Goal: Communication & Community: Answer question/provide support

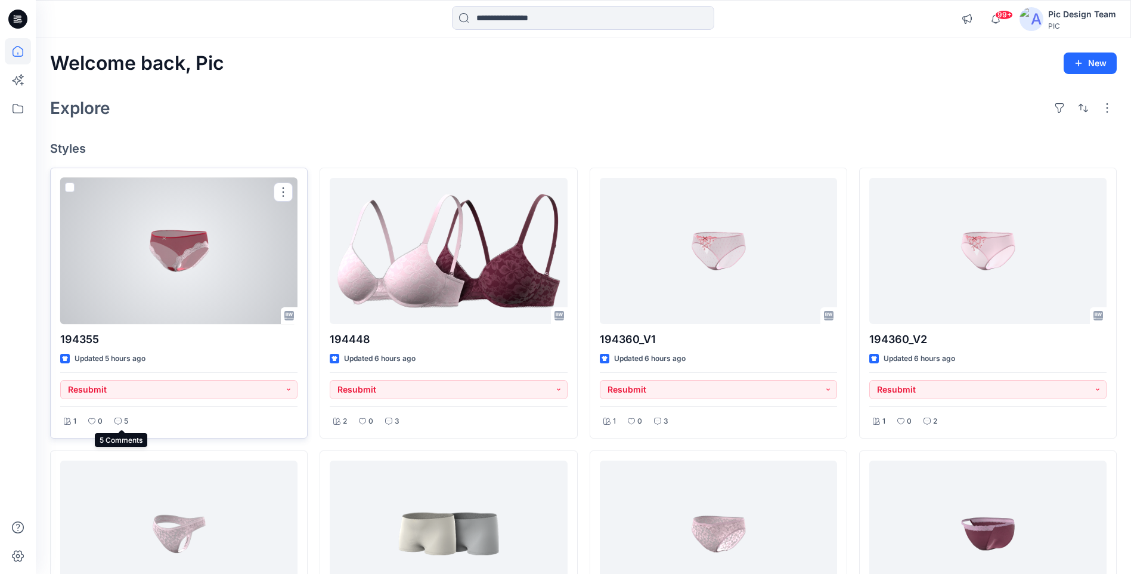
click at [124, 422] on p "5" at bounding box center [126, 421] width 4 height 13
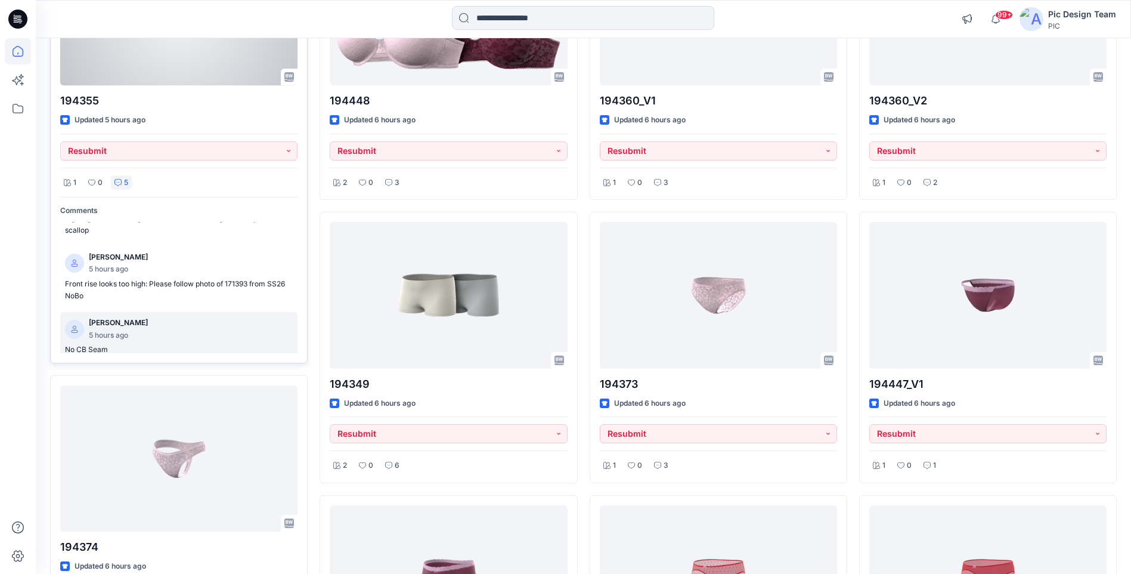
scroll to position [180, 0]
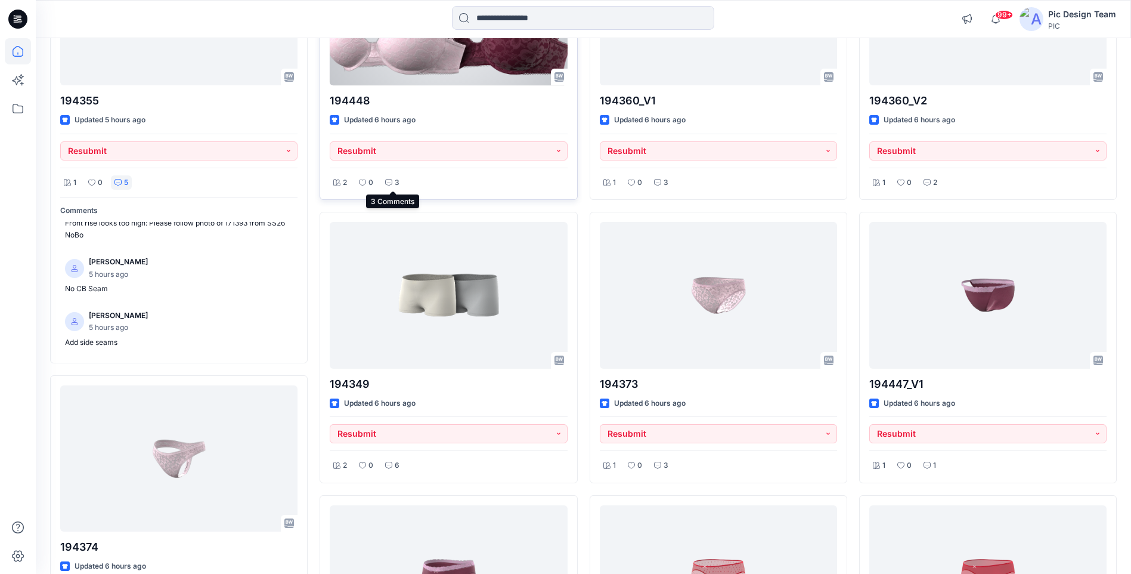
click at [392, 185] on icon at bounding box center [388, 182] width 7 height 7
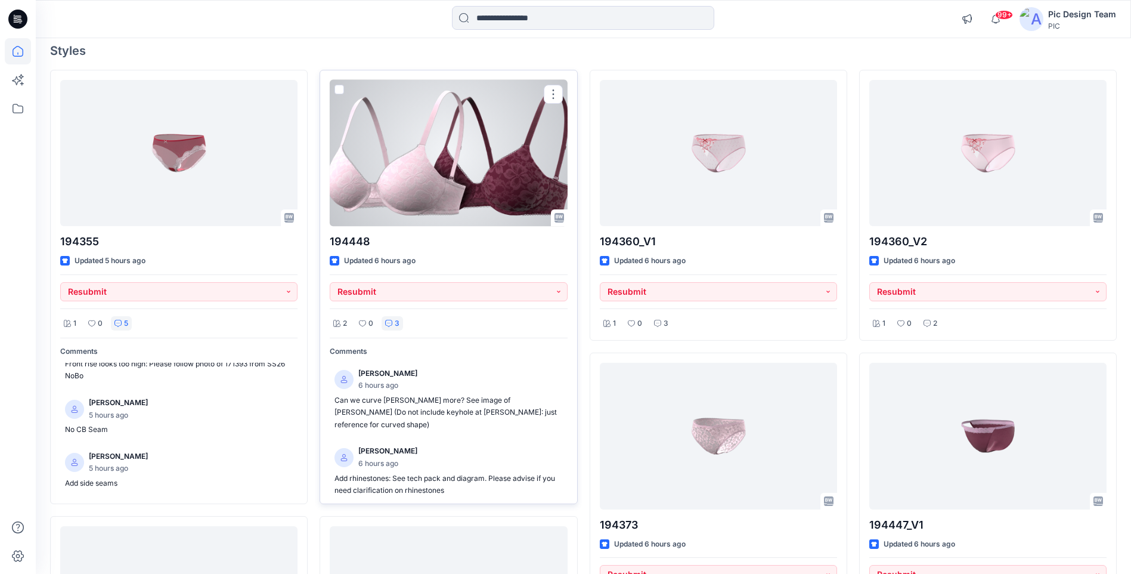
scroll to position [119, 0]
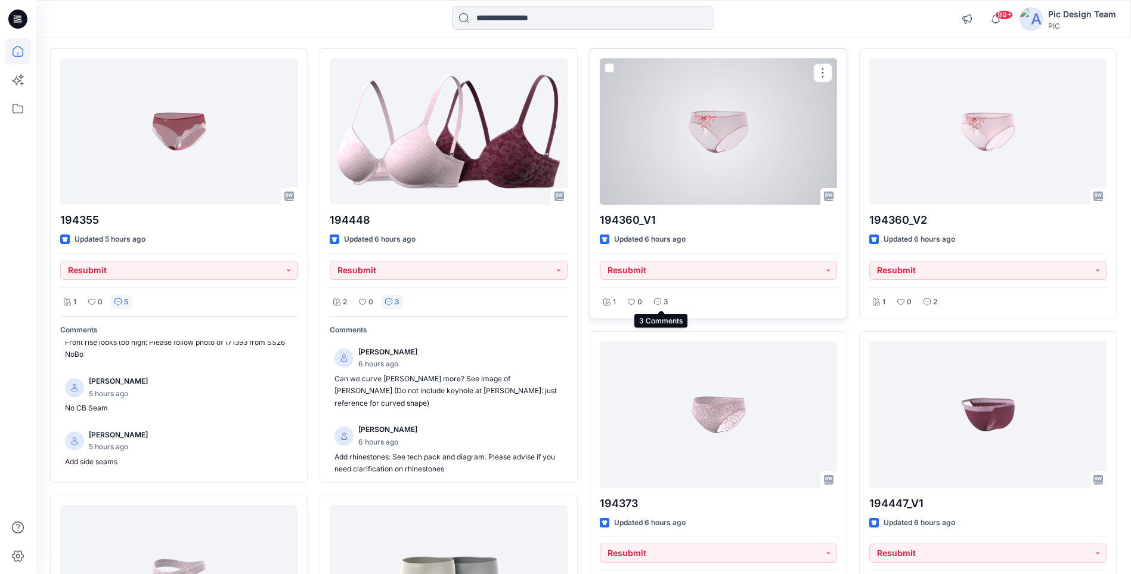
click at [662, 302] on div "3" at bounding box center [661, 302] width 21 height 15
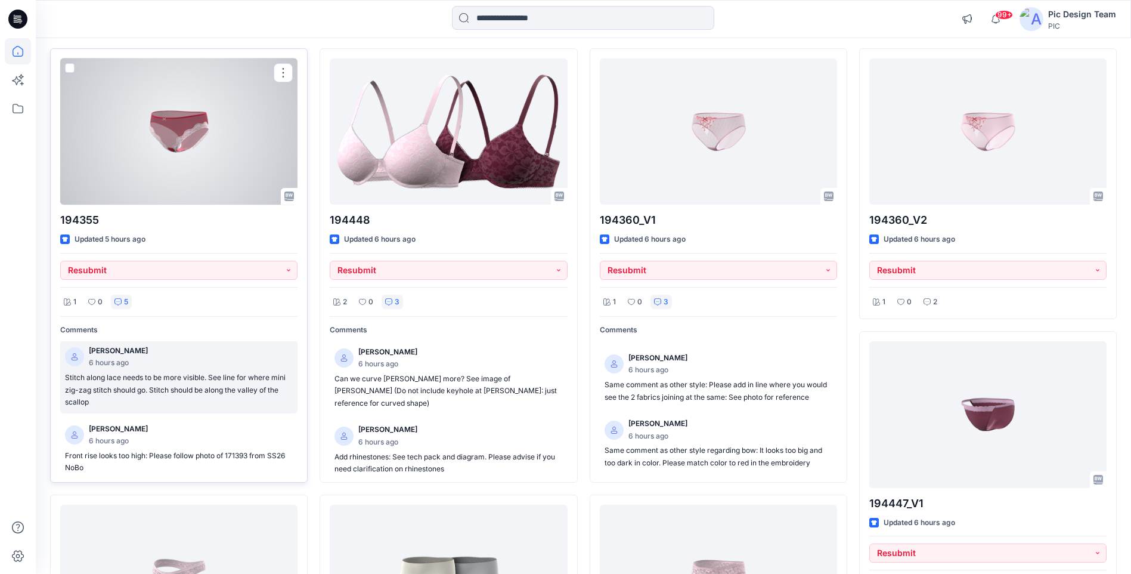
scroll to position [0, 0]
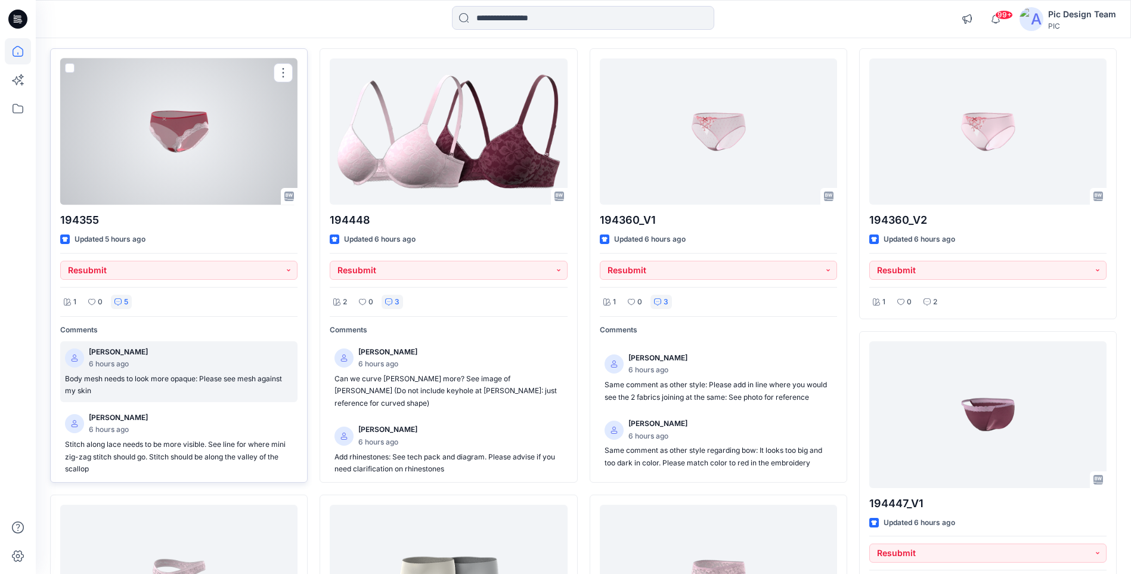
click at [149, 385] on p "Body mesh needs to look more opaque: Please see mesh against my skin" at bounding box center [179, 385] width 228 height 24
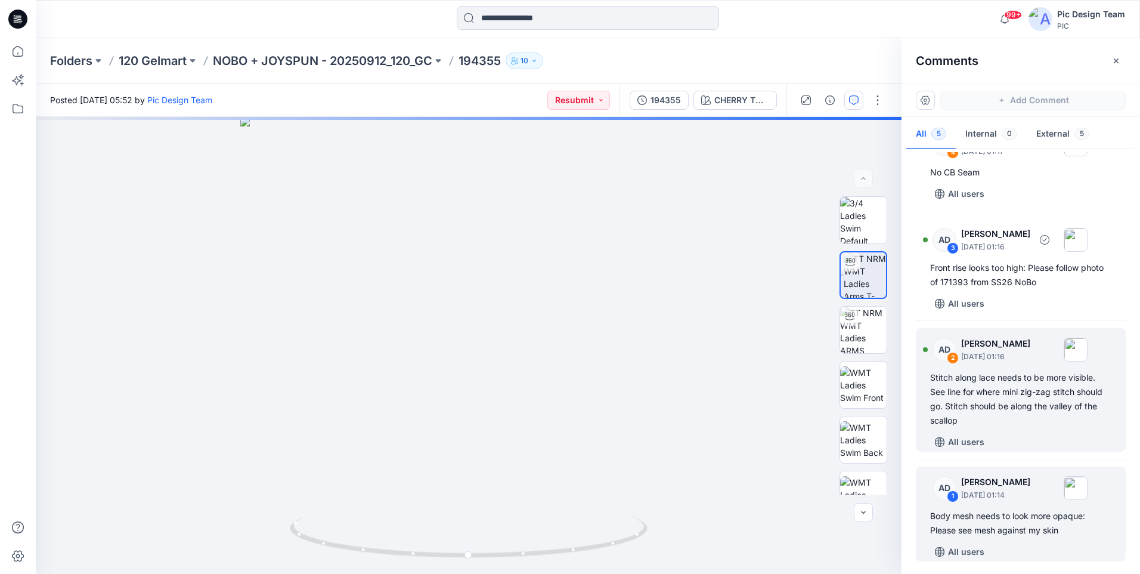
scroll to position [135, 0]
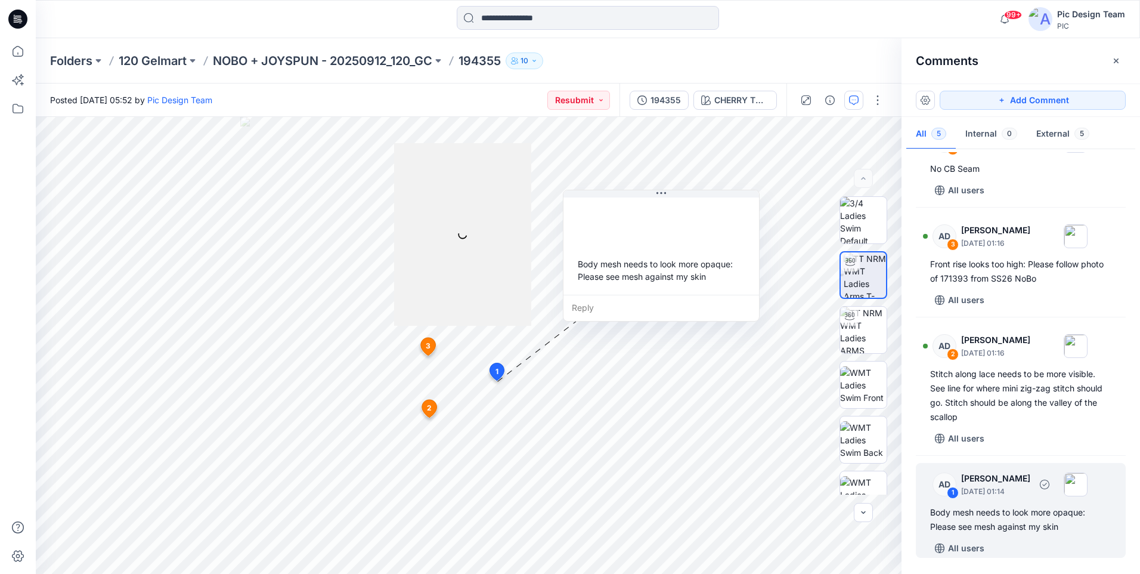
click at [1043, 517] on div "Body mesh needs to look more opaque: Please see mesh against my skin" at bounding box center [1020, 519] width 181 height 29
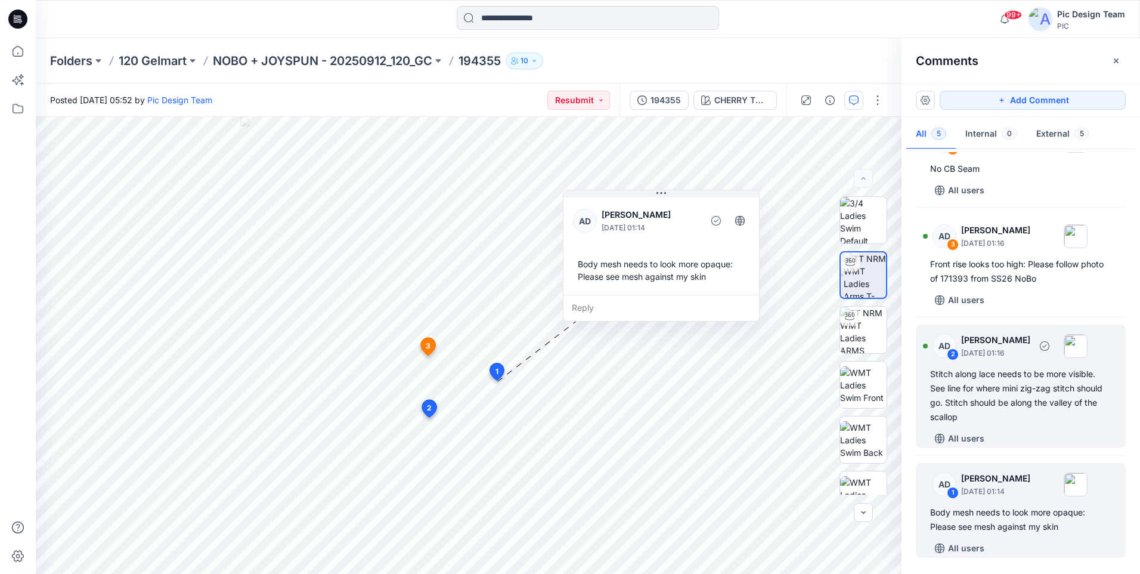
click at [971, 381] on div "Stitch along lace needs to be more visible. See line for where mini zig-zag sti…" at bounding box center [1020, 395] width 181 height 57
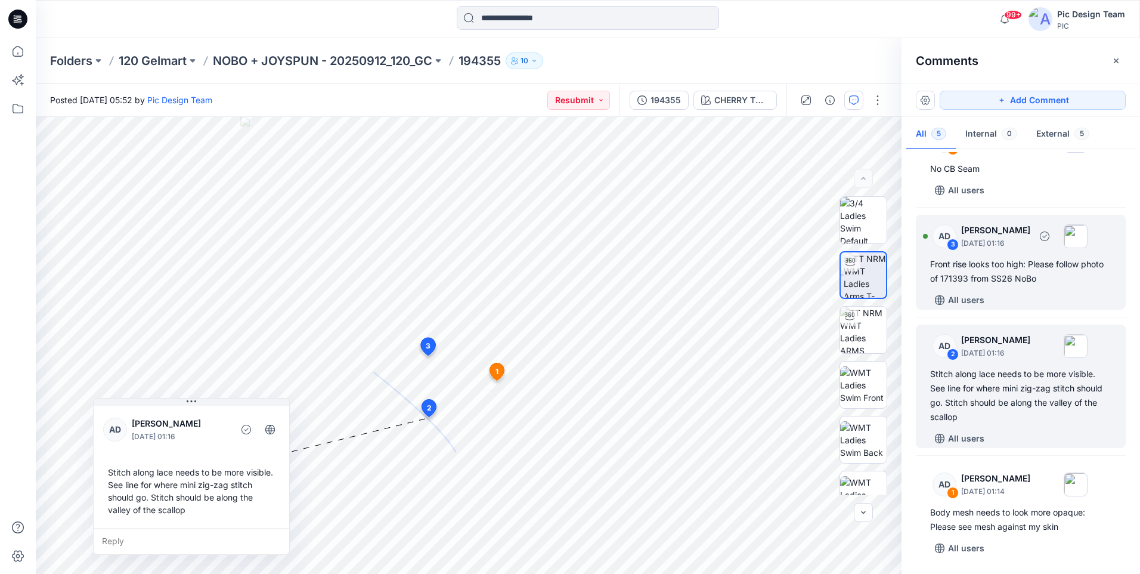
click at [1001, 267] on div "Front rise looks too high: Please follow photo of 171393 from SS26 NoBo" at bounding box center [1020, 271] width 181 height 29
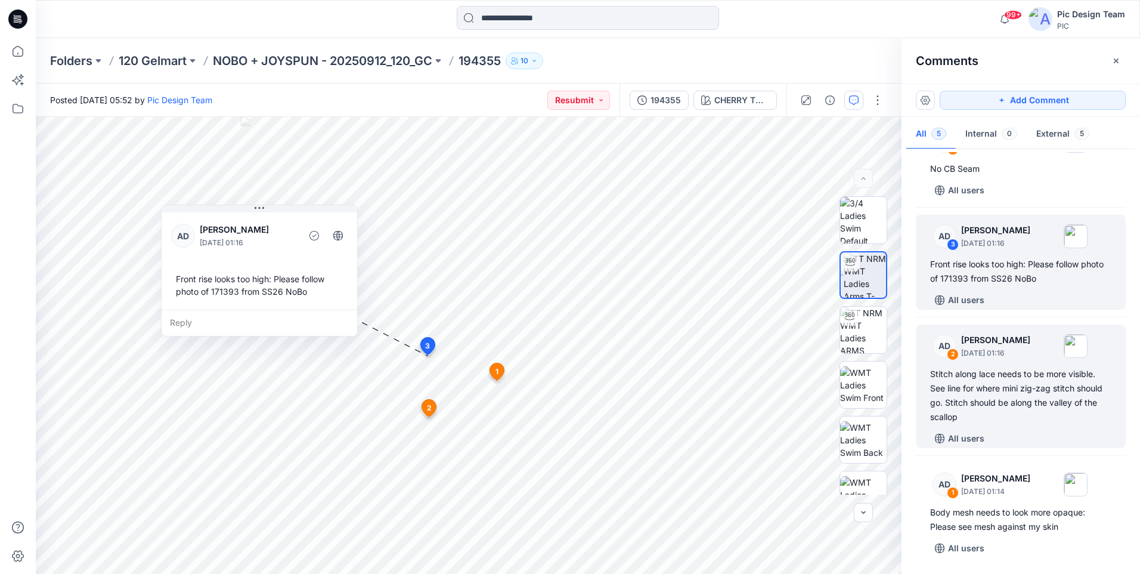
scroll to position [76, 0]
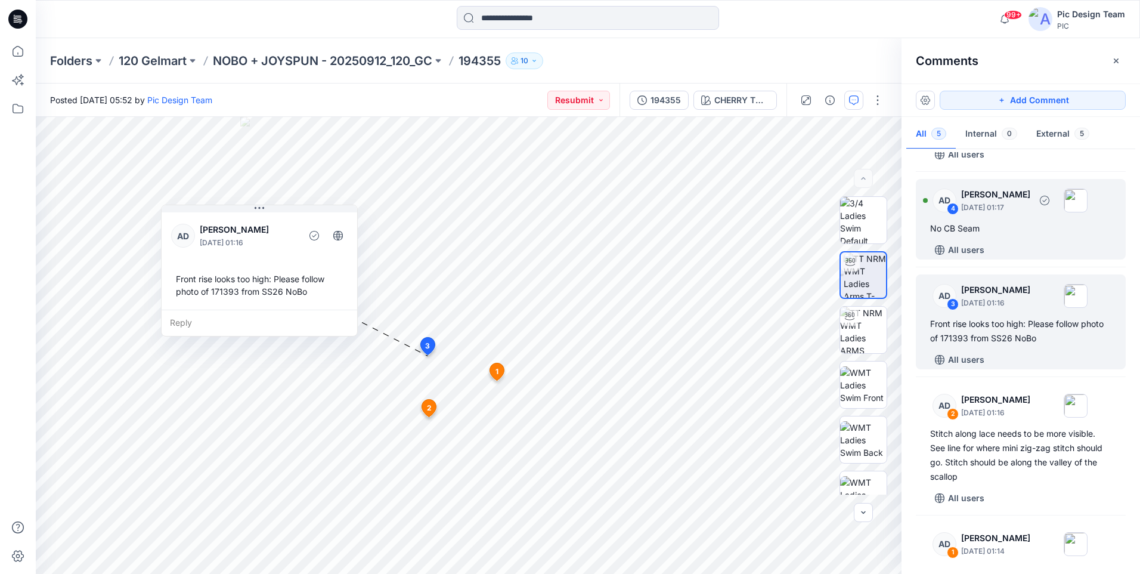
click at [995, 228] on div "No CB Seam" at bounding box center [1020, 228] width 181 height 14
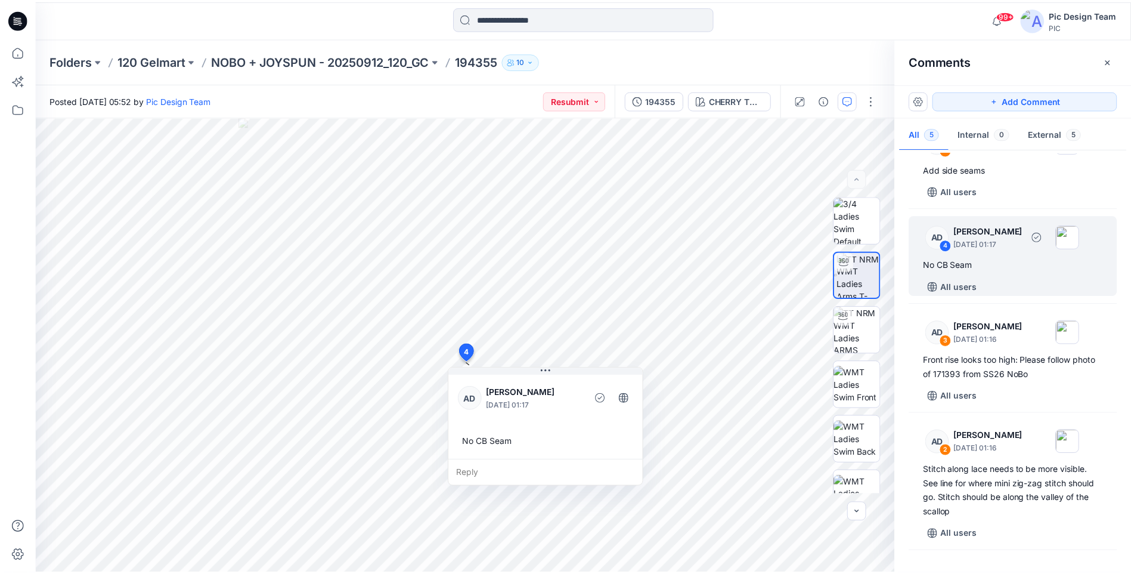
scroll to position [0, 0]
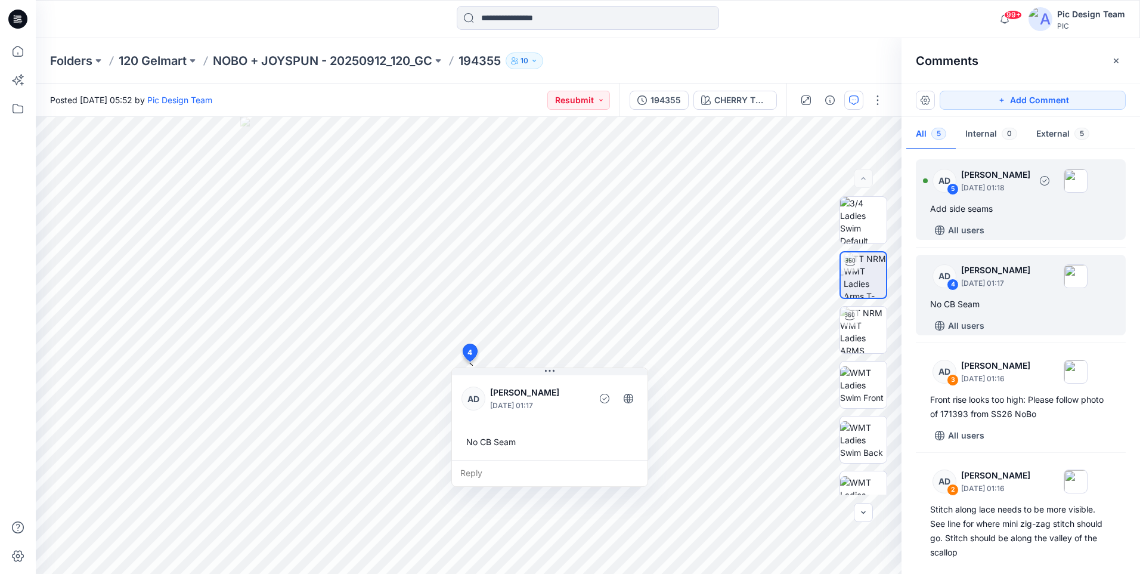
click at [1000, 205] on div "Add side seams" at bounding box center [1020, 209] width 181 height 14
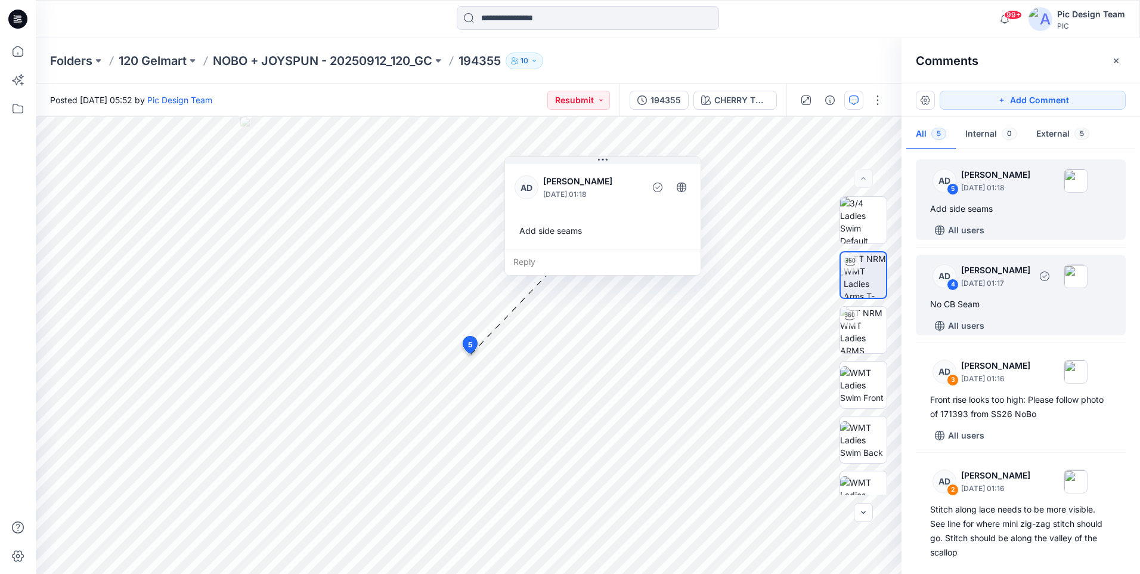
click at [986, 302] on div "No CB Seam" at bounding box center [1020, 304] width 181 height 14
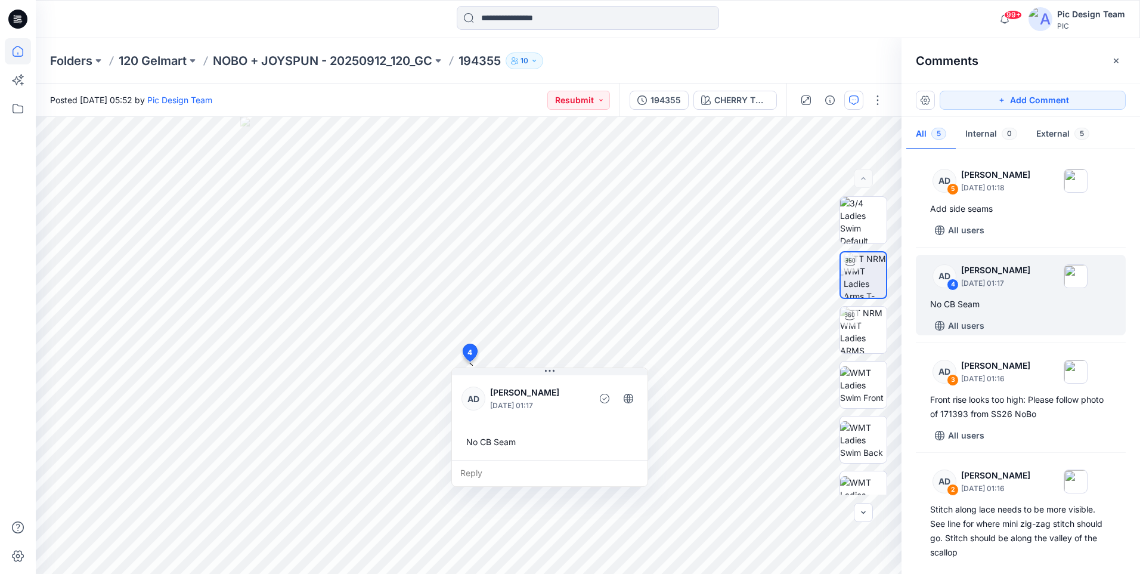
click at [26, 54] on icon at bounding box center [18, 51] width 26 height 26
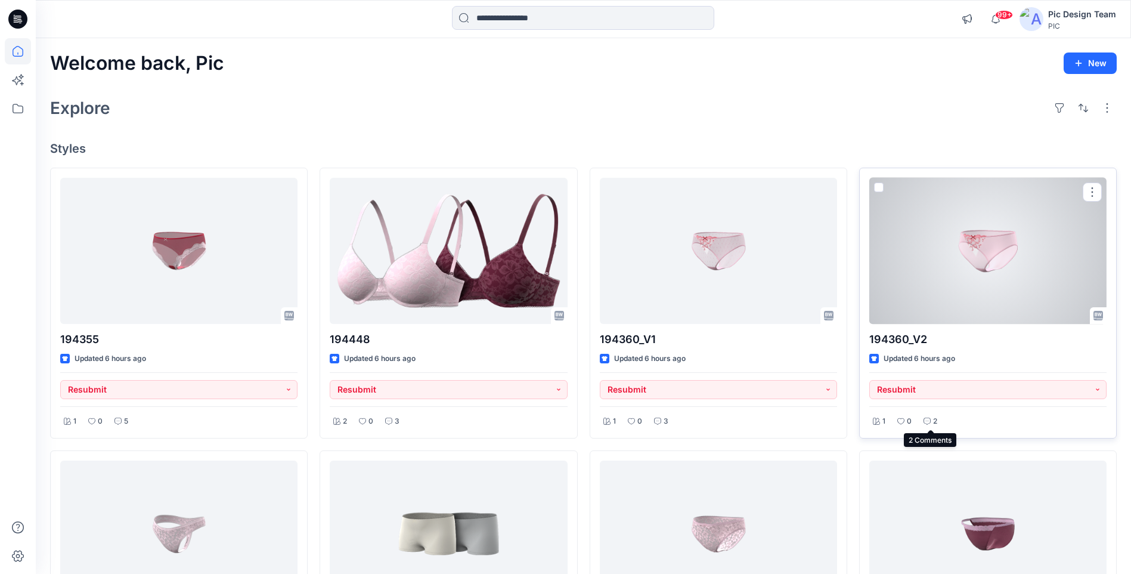
click at [925, 417] on icon at bounding box center [927, 420] width 7 height 7
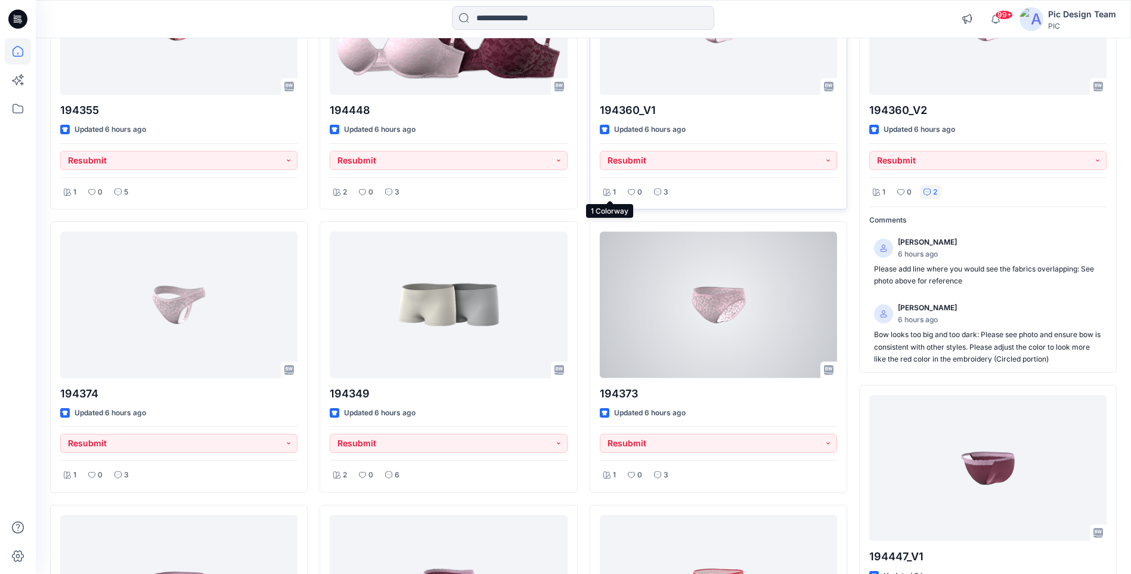
scroll to position [298, 0]
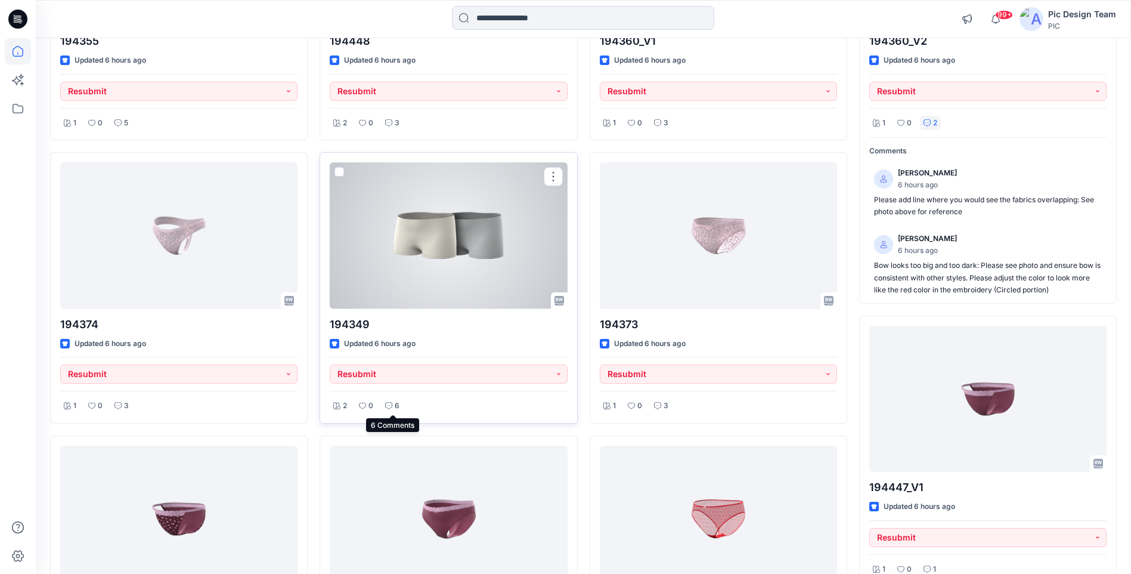
click at [396, 401] on p "6" at bounding box center [397, 406] width 5 height 13
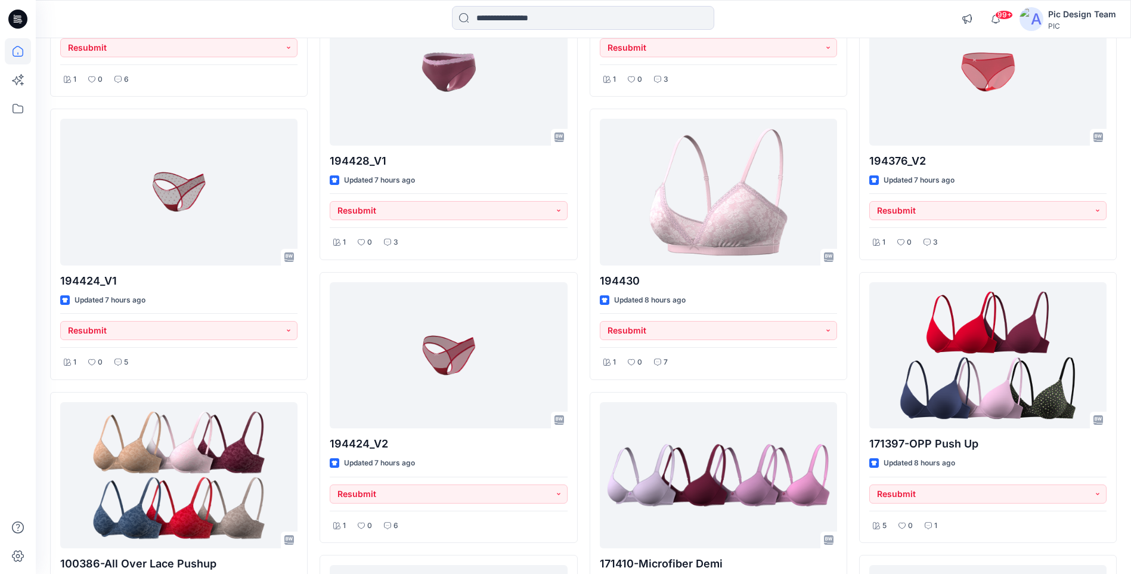
scroll to position [954, 0]
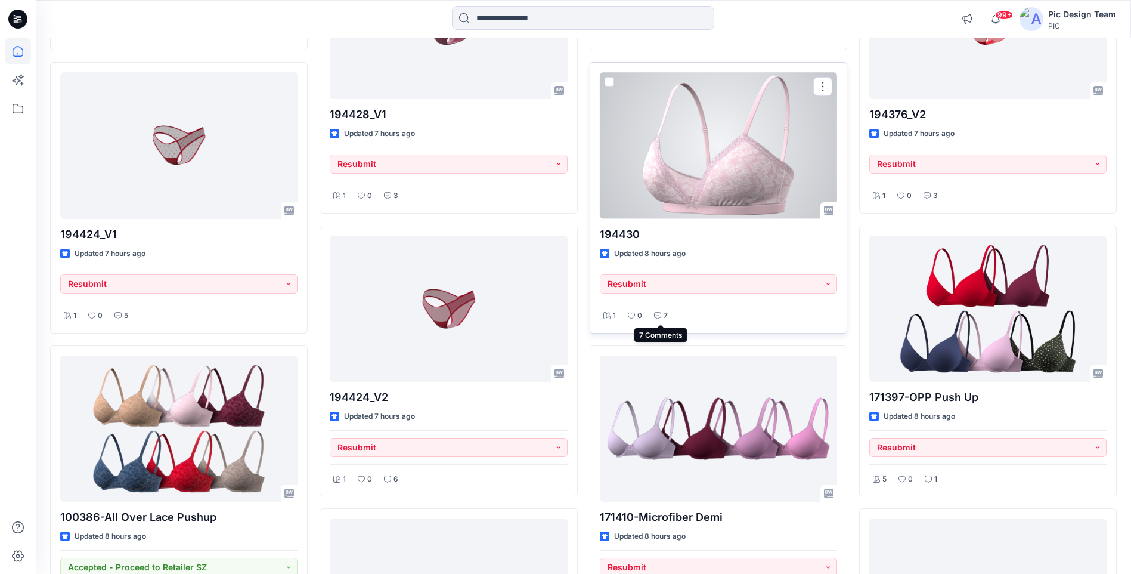
click at [658, 315] on icon at bounding box center [657, 315] width 7 height 7
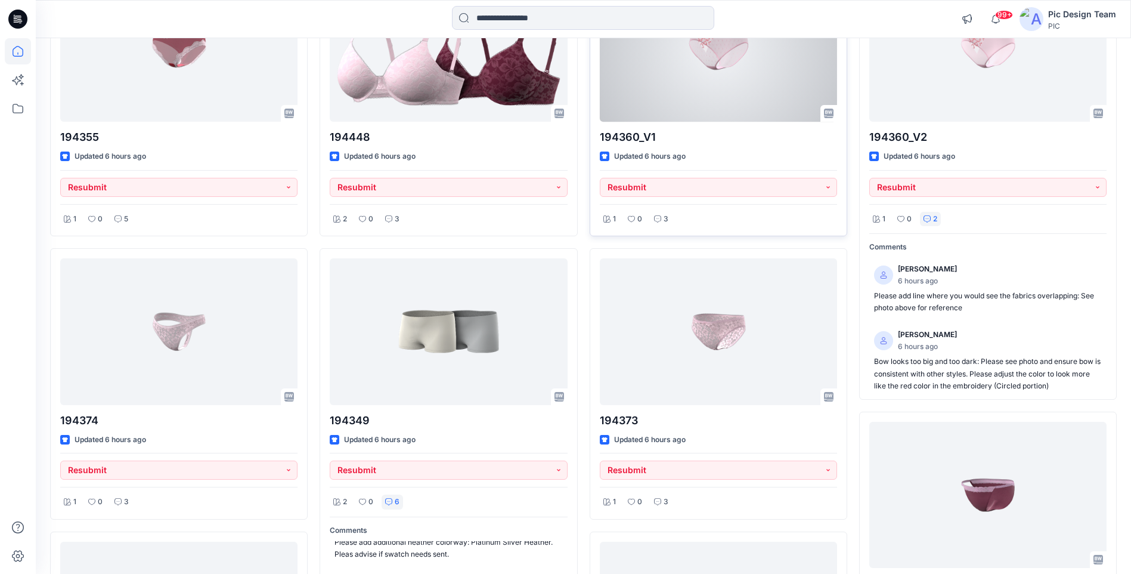
scroll to position [0, 0]
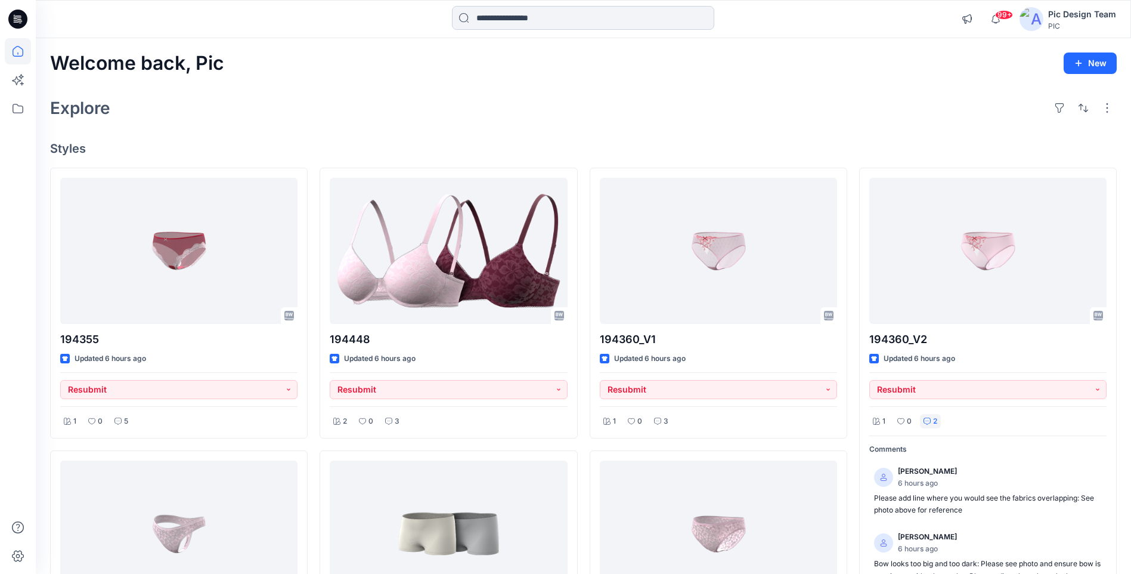
click at [472, 18] on input at bounding box center [583, 18] width 262 height 24
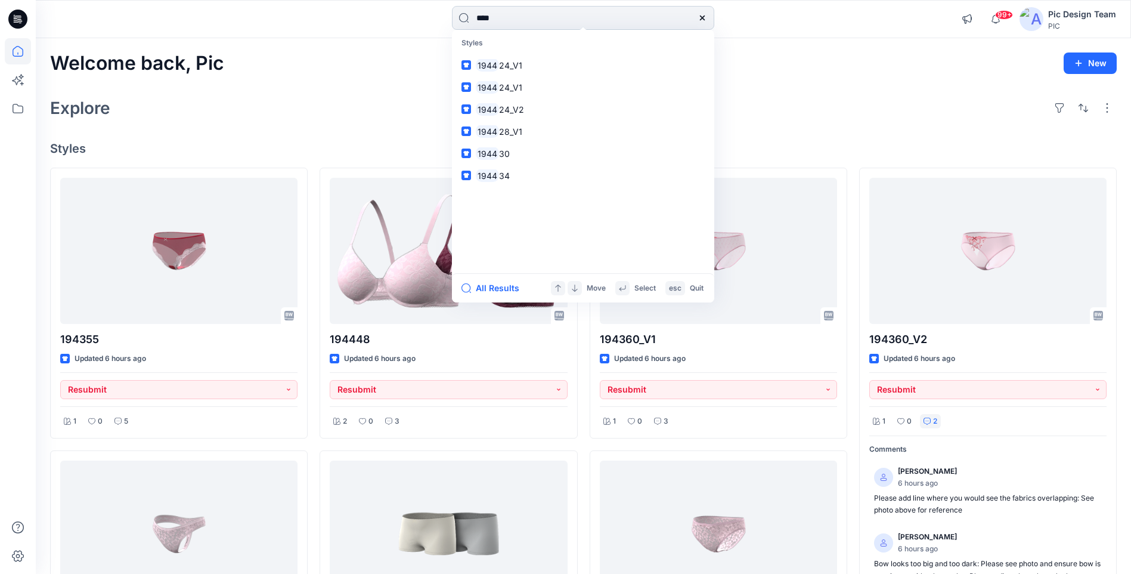
click at [521, 14] on input "****" at bounding box center [583, 18] width 262 height 24
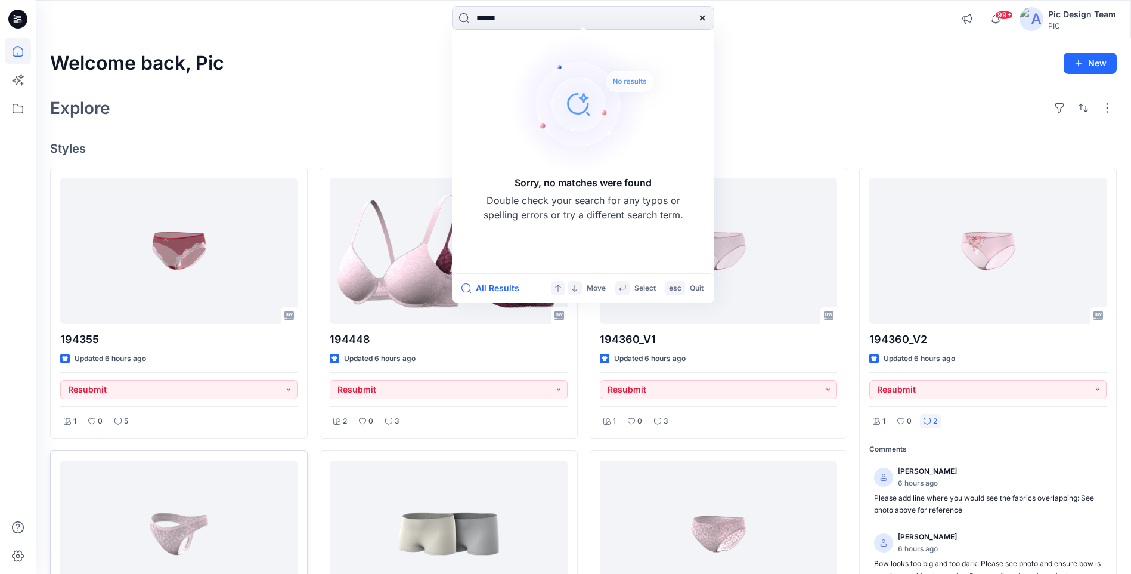
type input "******"
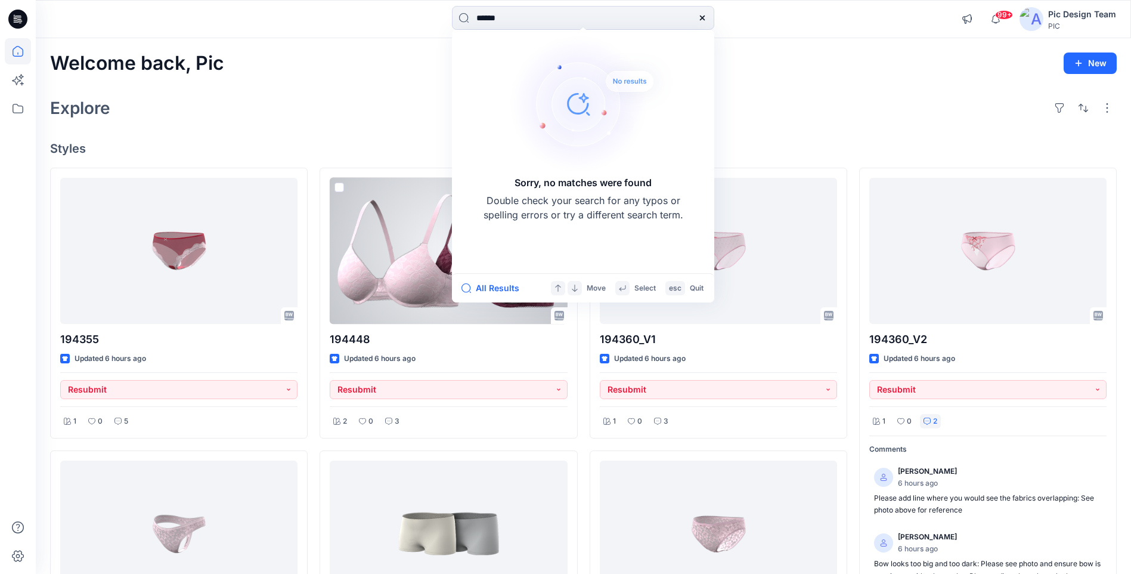
click at [340, 141] on h4 "Styles" at bounding box center [583, 148] width 1067 height 14
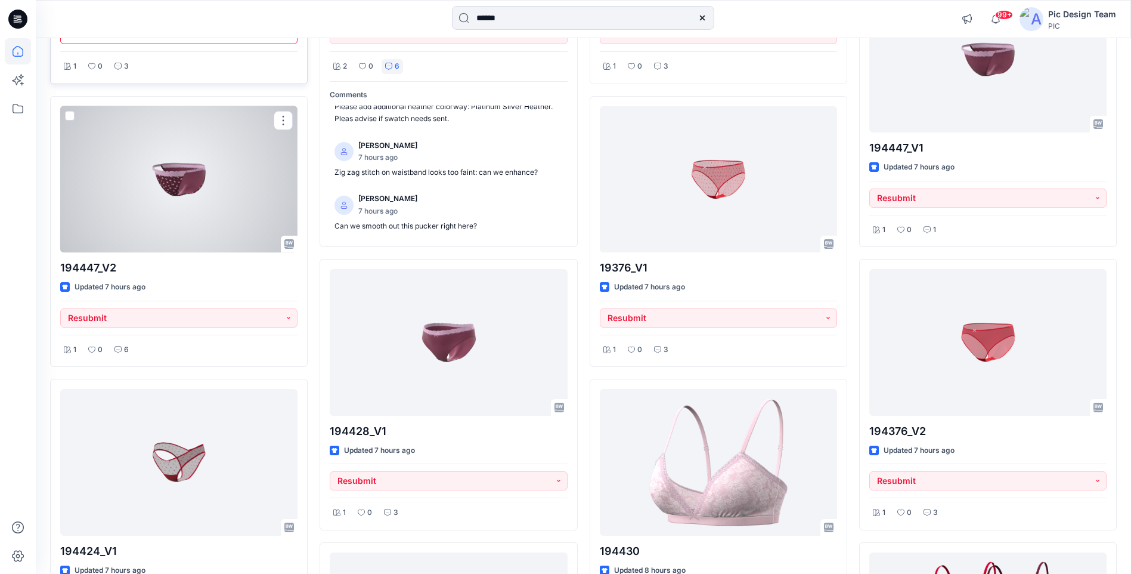
scroll to position [656, 0]
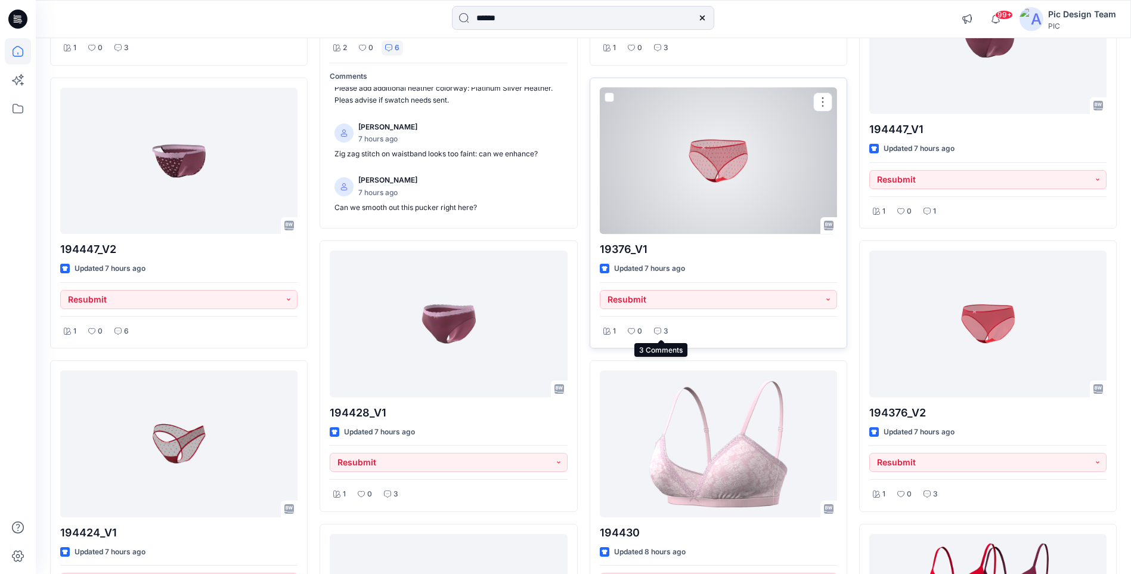
click at [657, 328] on icon at bounding box center [657, 330] width 7 height 7
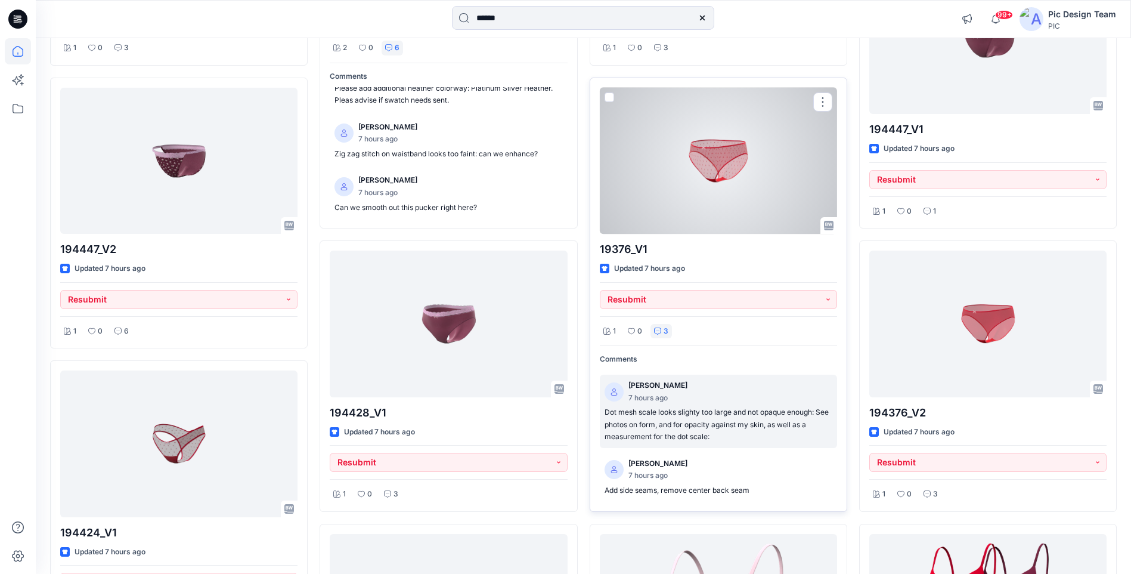
scroll to position [716, 0]
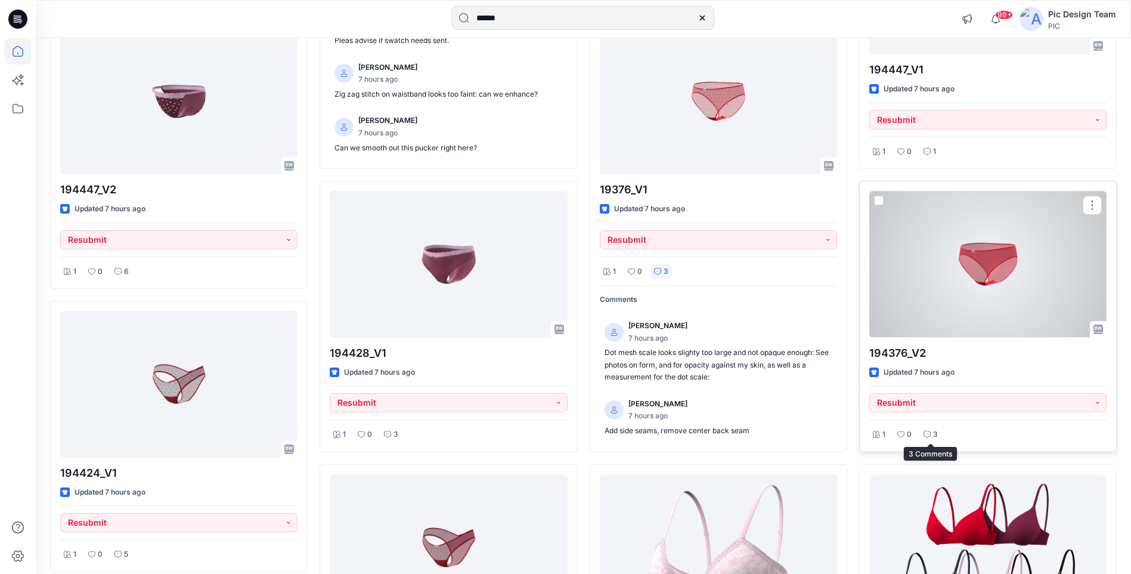
click at [933, 433] on p "3" at bounding box center [935, 434] width 5 height 13
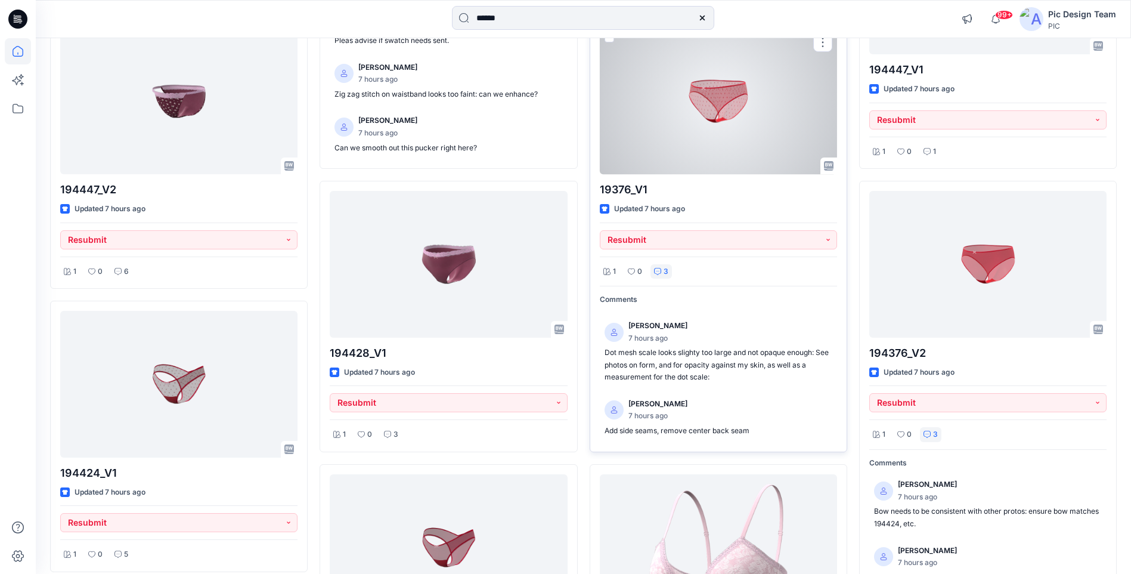
click at [776, 94] on div at bounding box center [718, 101] width 237 height 146
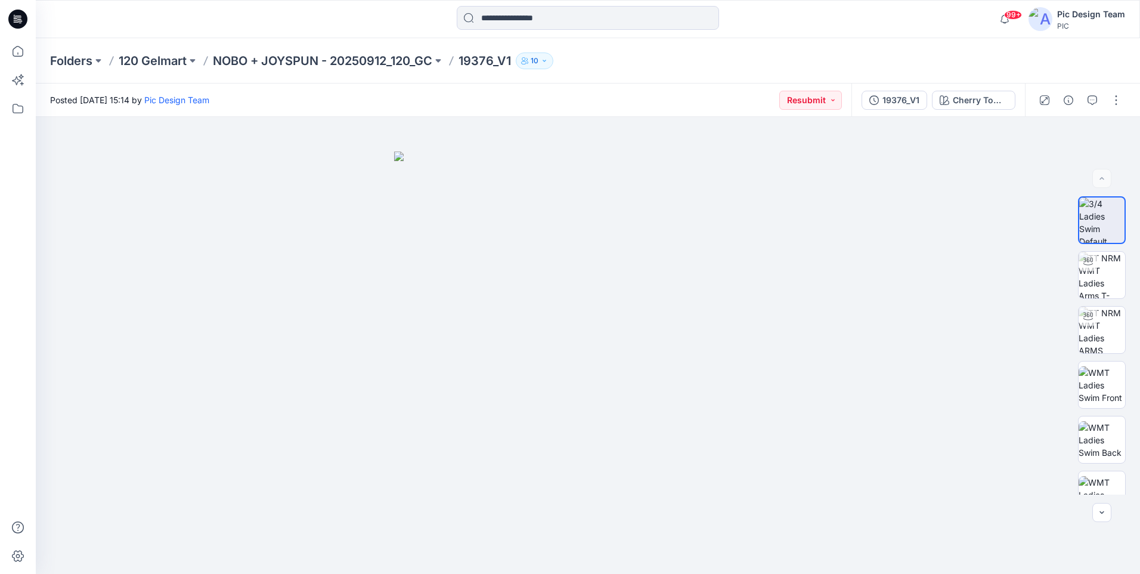
click at [1082, 97] on div at bounding box center [1080, 99] width 110 height 33
click at [1088, 103] on icon "button" at bounding box center [1093, 100] width 10 height 10
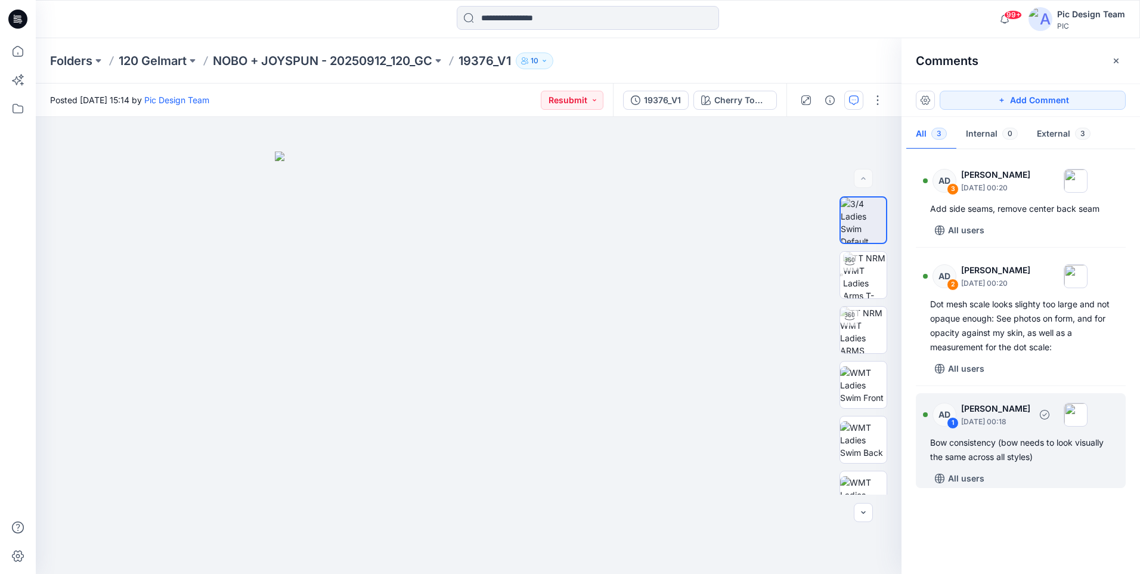
click at [1012, 460] on div "Bow consistency (bow needs to look visually the same across all styles)" at bounding box center [1020, 449] width 181 height 29
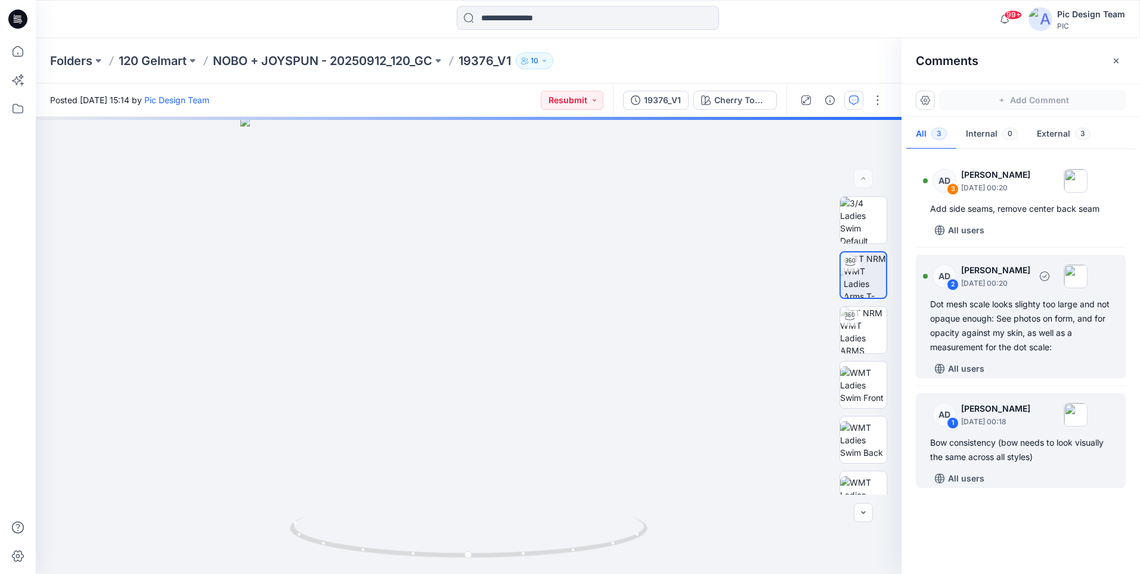
click at [1008, 337] on div "Dot mesh scale looks slighty too large and not opaque enough: See photos on for…" at bounding box center [1020, 325] width 181 height 57
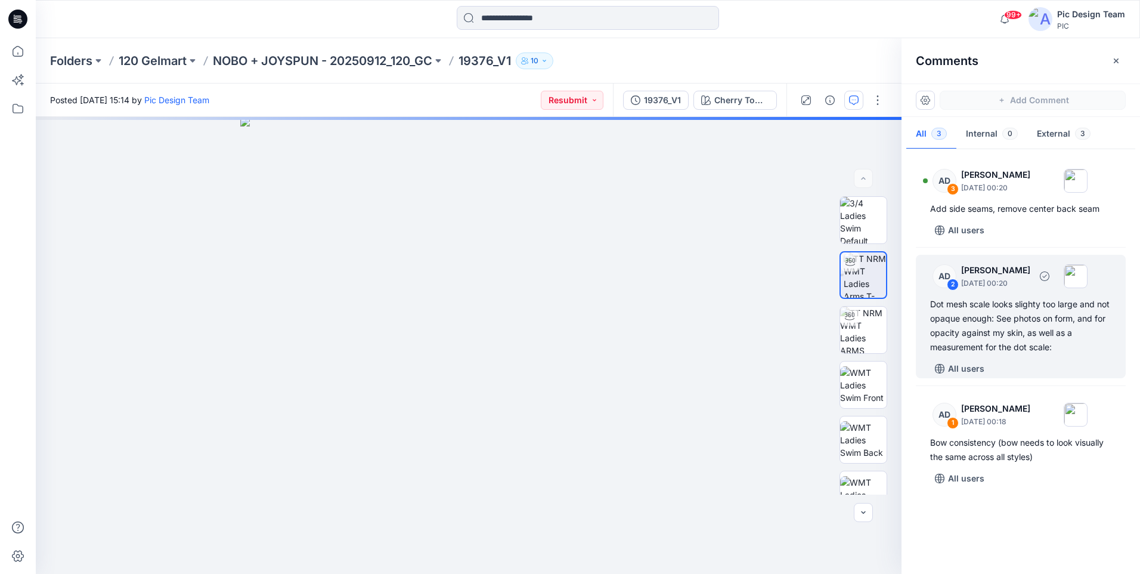
click at [1008, 333] on div "Dot mesh scale looks slighty too large and not opaque enough: See photos on for…" at bounding box center [1020, 325] width 181 height 57
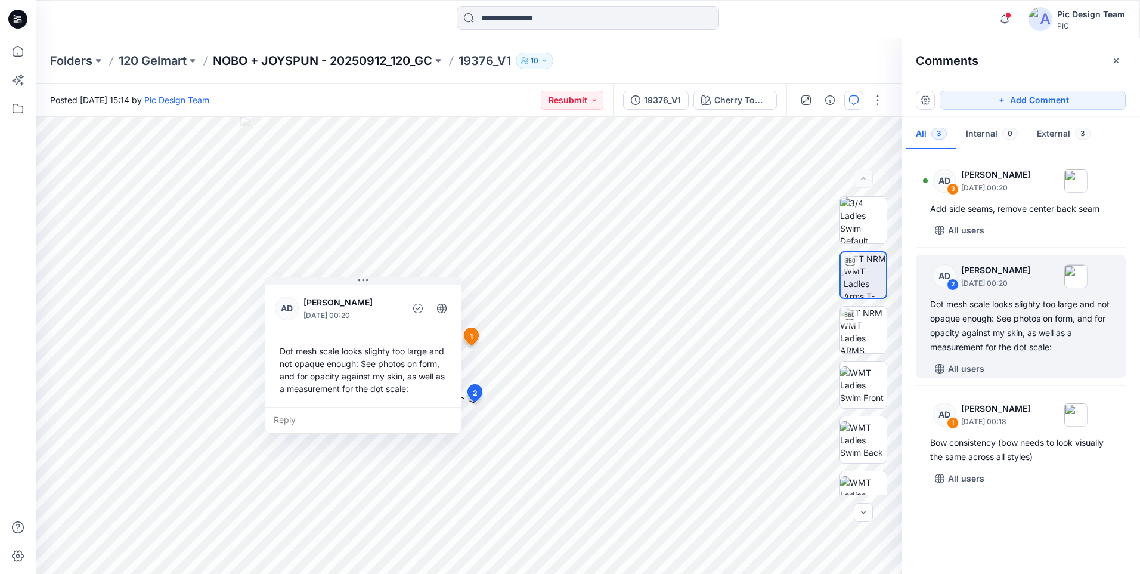
click at [398, 63] on p "NOBO + JOYSPUN - 20250912_120_GC" at bounding box center [322, 60] width 219 height 17
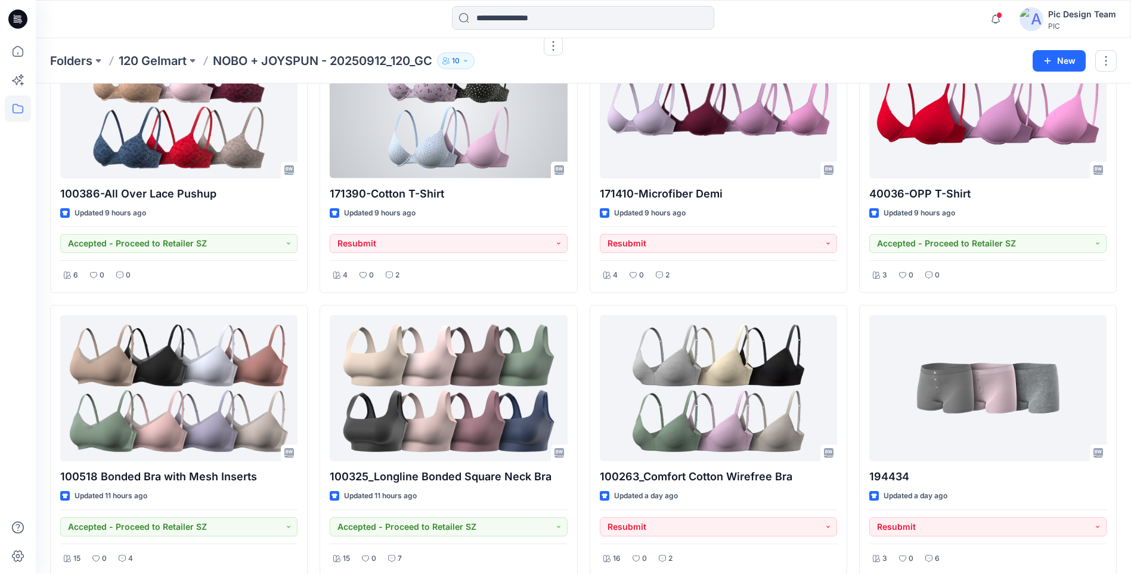
scroll to position [1260, 0]
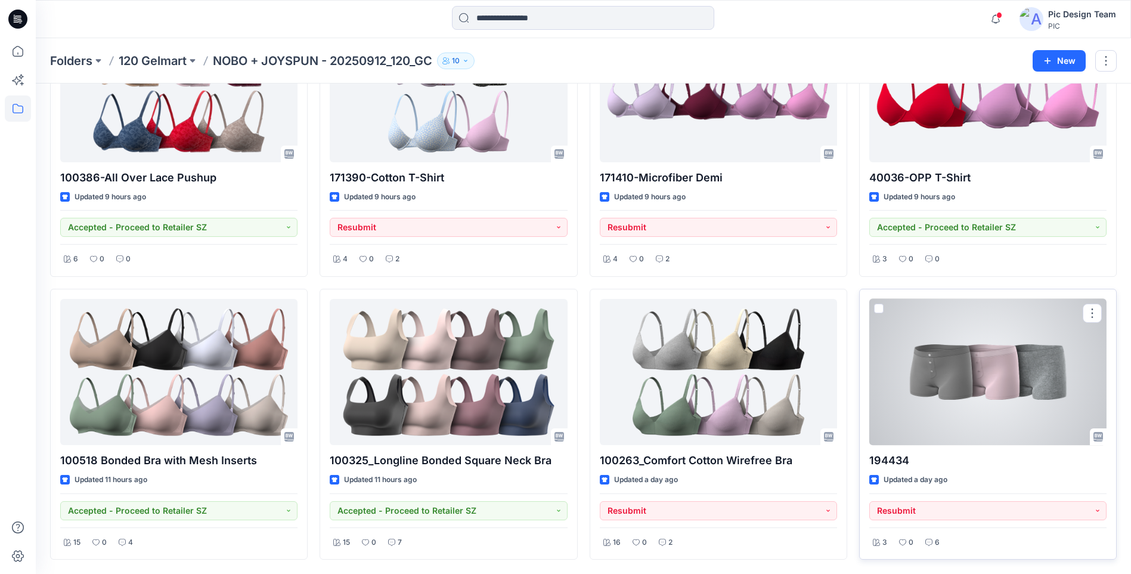
click at [1048, 390] on div at bounding box center [987, 372] width 237 height 146
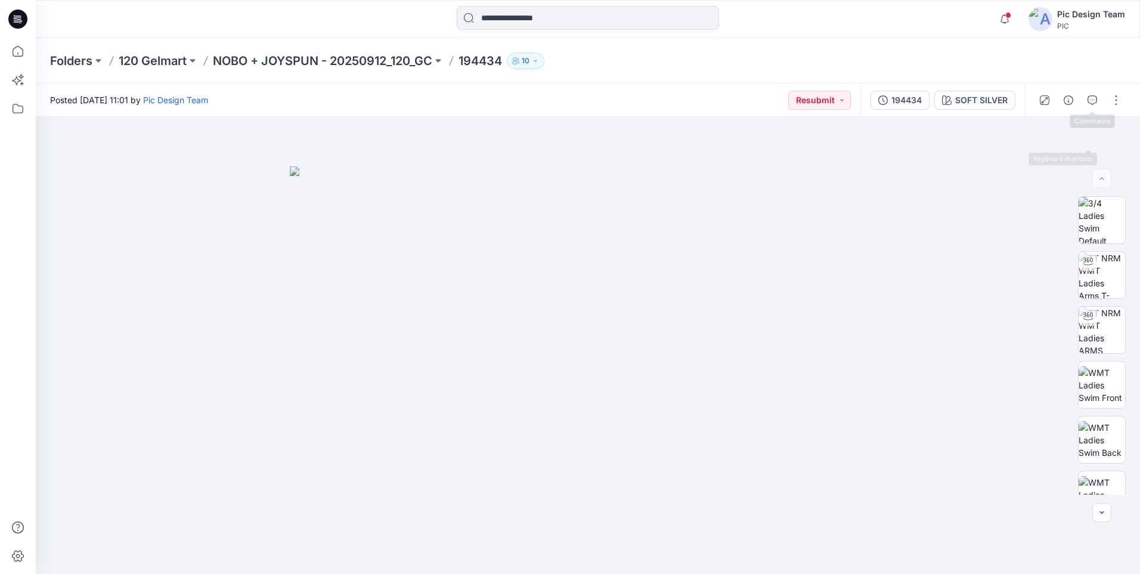
click at [1085, 91] on span at bounding box center [1092, 100] width 19 height 19
click at [1095, 104] on icon "button" at bounding box center [1093, 100] width 10 height 10
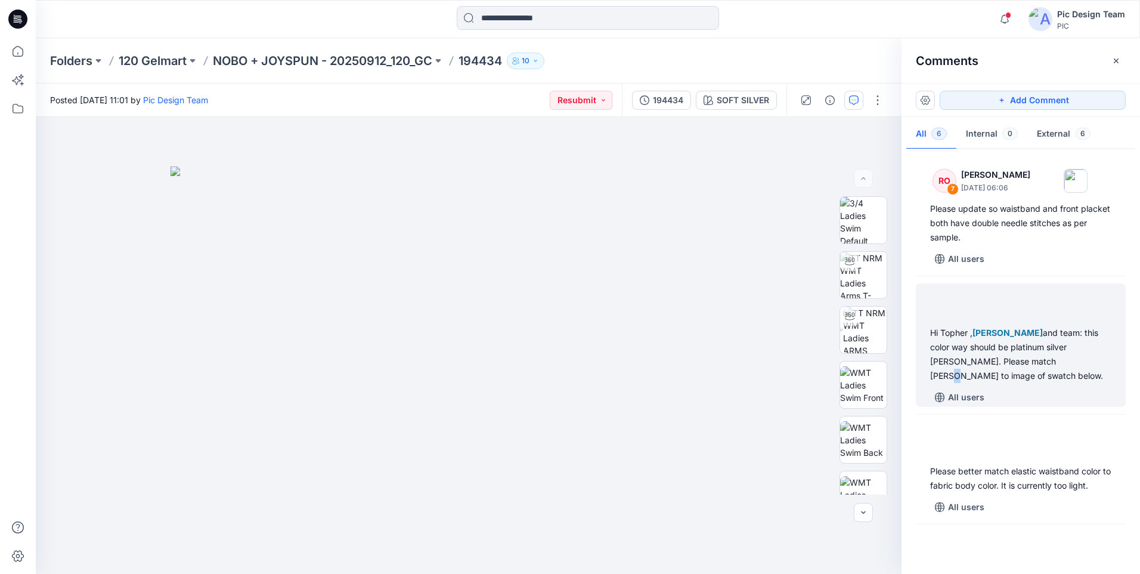
click at [1024, 355] on div "Hi [PERSON_NAME] , [PERSON_NAME] and team: this color way should be platinum si…" at bounding box center [1020, 354] width 181 height 57
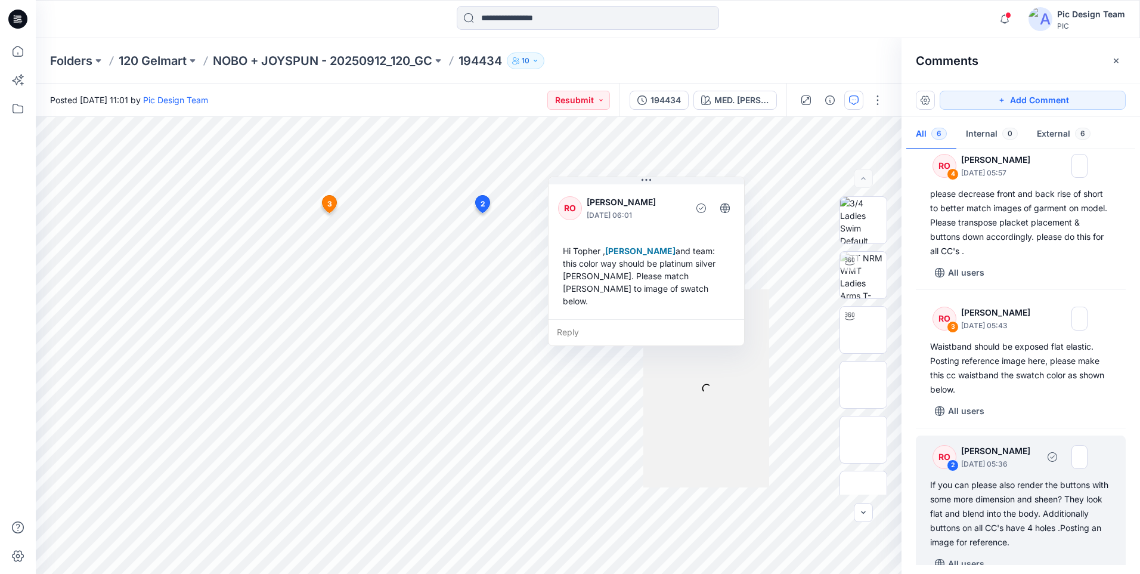
scroll to position [402, 0]
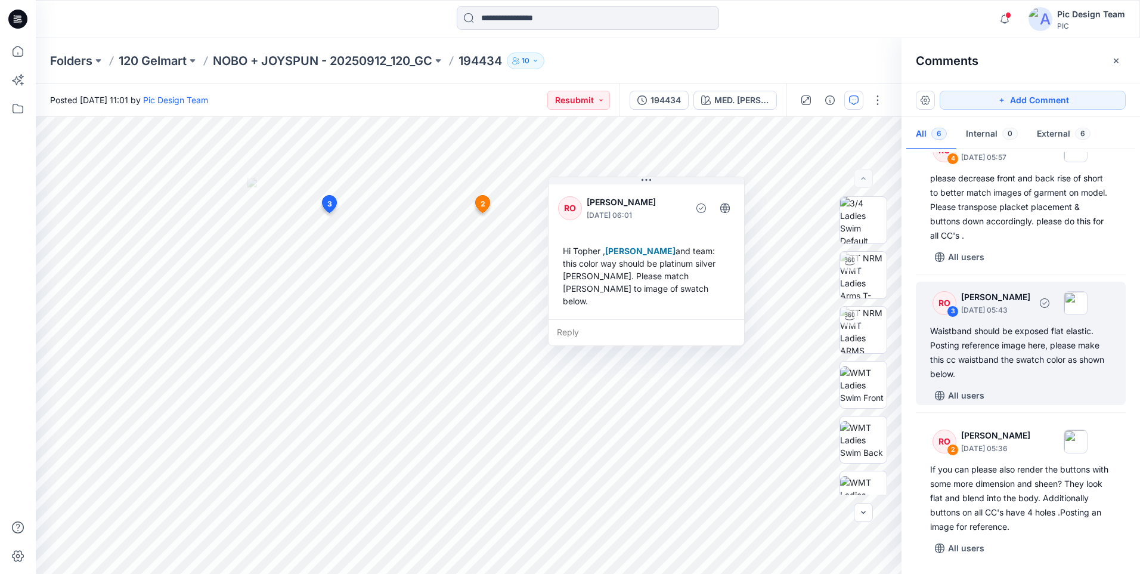
click at [996, 382] on div "RO 3 [PERSON_NAME] [DATE] 05:43 Waistband should be exposed flat elastic. Posti…" at bounding box center [1021, 342] width 210 height 123
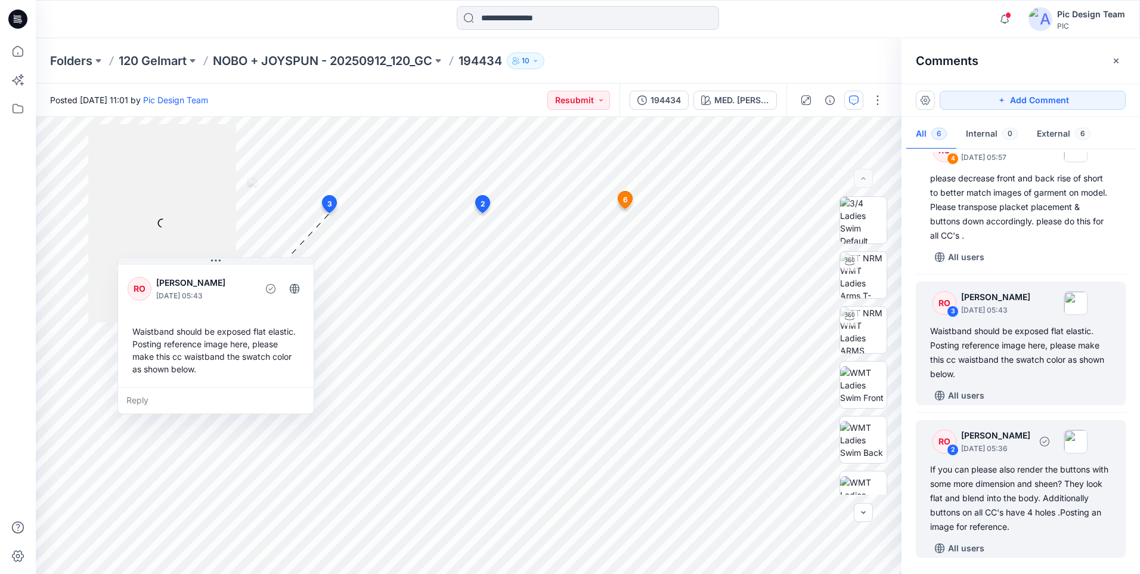
click at [1020, 480] on div "If you can please also render the buttons with some more dimension and sheen? T…" at bounding box center [1020, 498] width 181 height 72
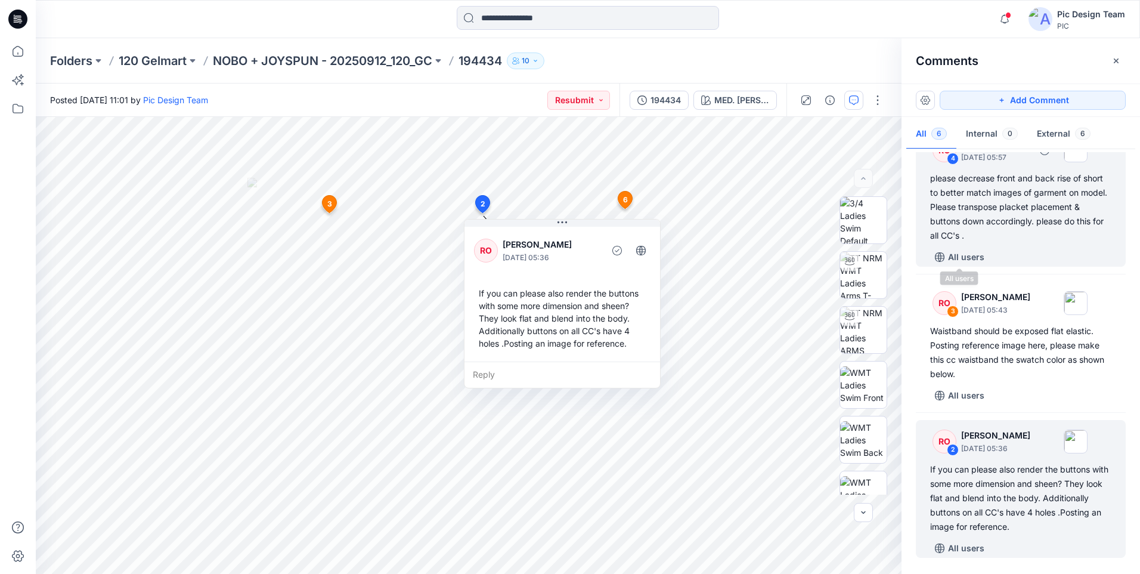
click at [983, 223] on div "please decrease front and back rise of short to better match images of garment …" at bounding box center [1020, 207] width 181 height 72
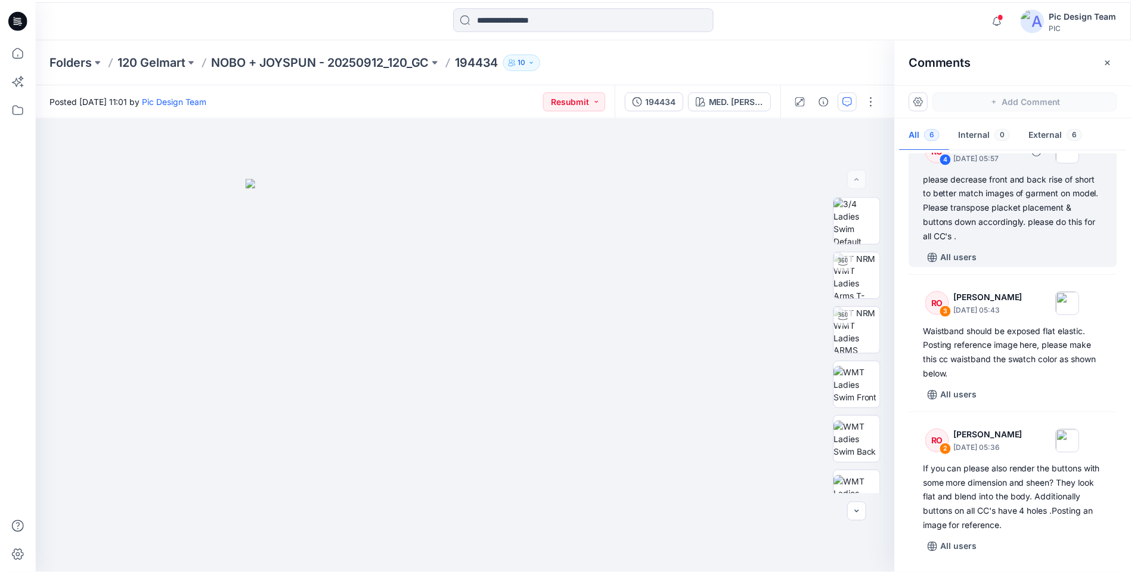
scroll to position [379, 0]
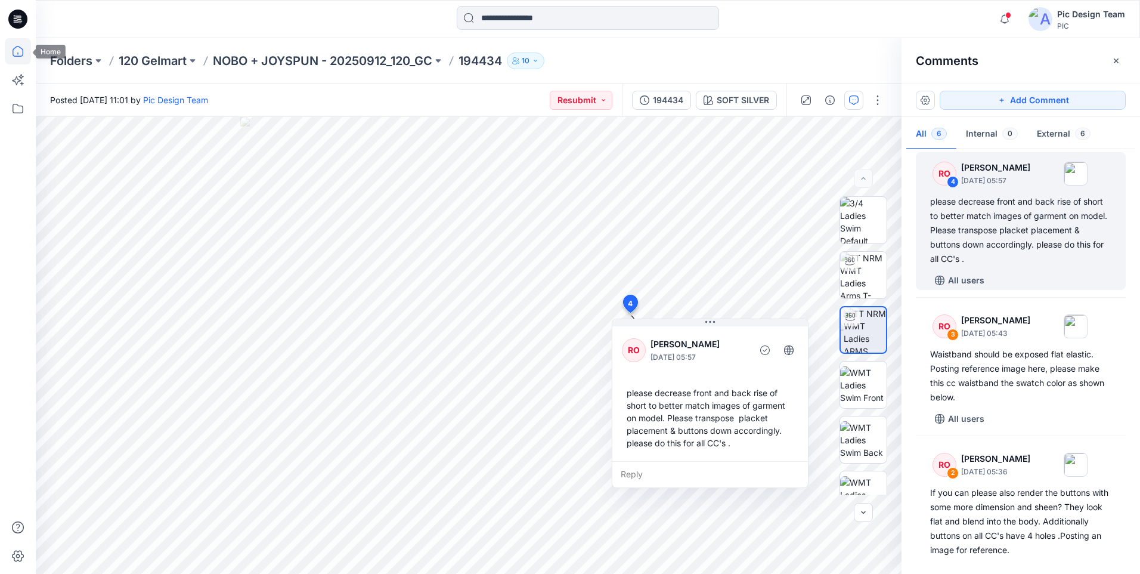
click at [12, 53] on icon at bounding box center [18, 51] width 26 height 26
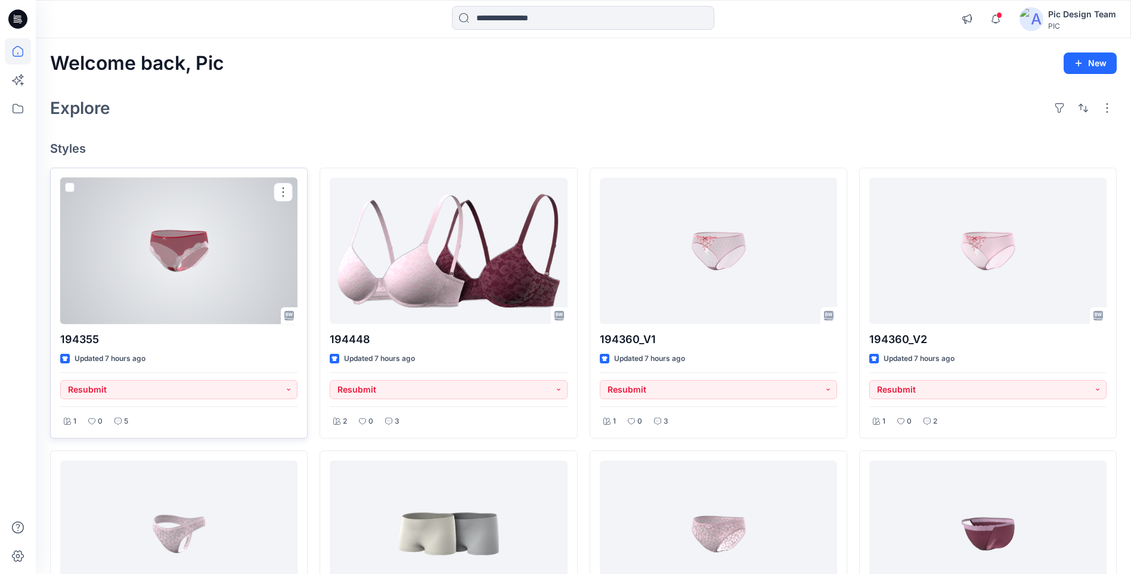
click at [203, 285] on div at bounding box center [178, 251] width 237 height 146
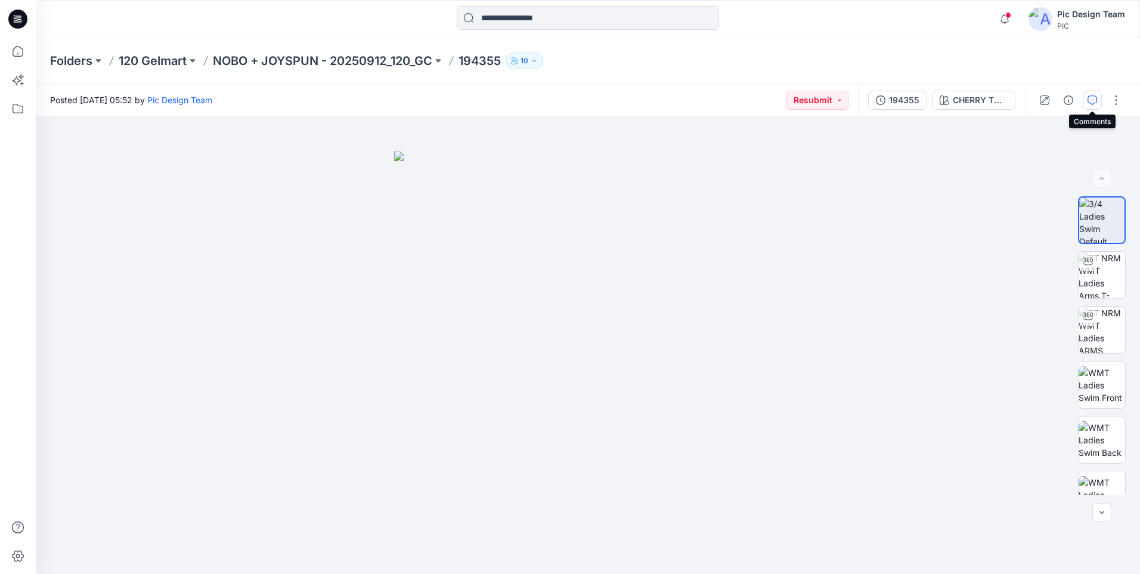
click at [1096, 97] on icon "button" at bounding box center [1093, 100] width 10 height 10
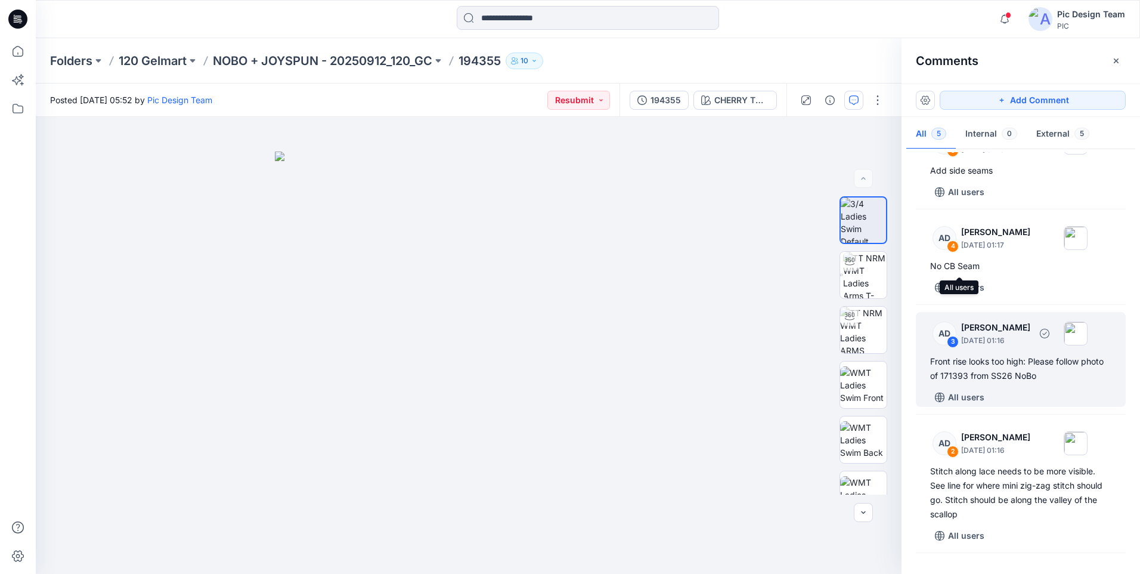
scroll to position [60, 0]
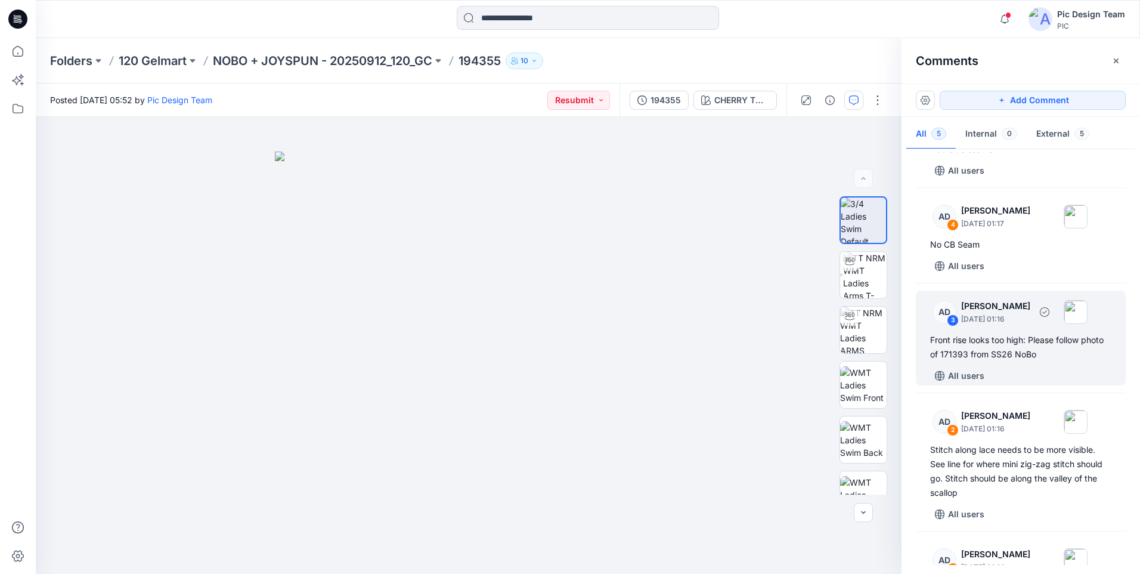
click at [987, 353] on div "Front rise looks too high: Please follow photo of 171393 from SS26 NoBo" at bounding box center [1020, 347] width 181 height 29
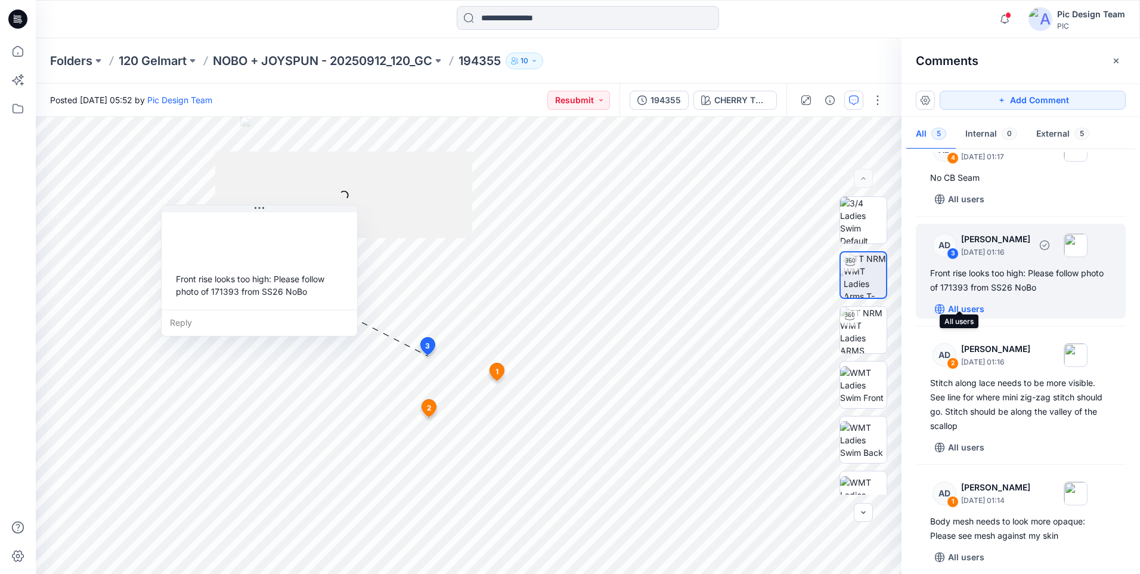
scroll to position [135, 0]
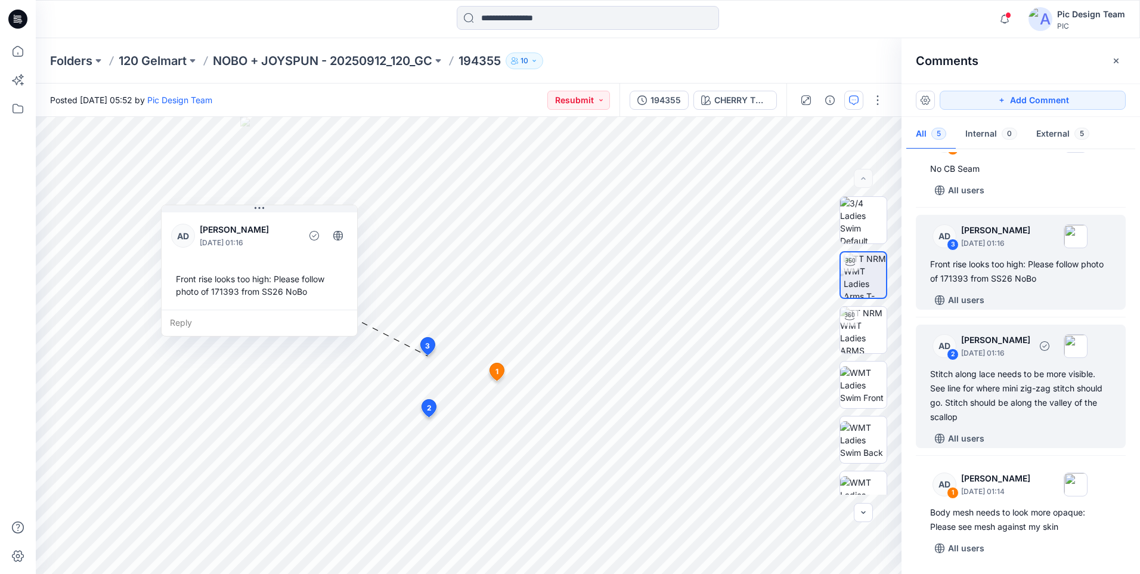
click at [1049, 392] on div "Stitch along lace needs to be more visible. See line for where mini zig-zag sti…" at bounding box center [1020, 395] width 181 height 57
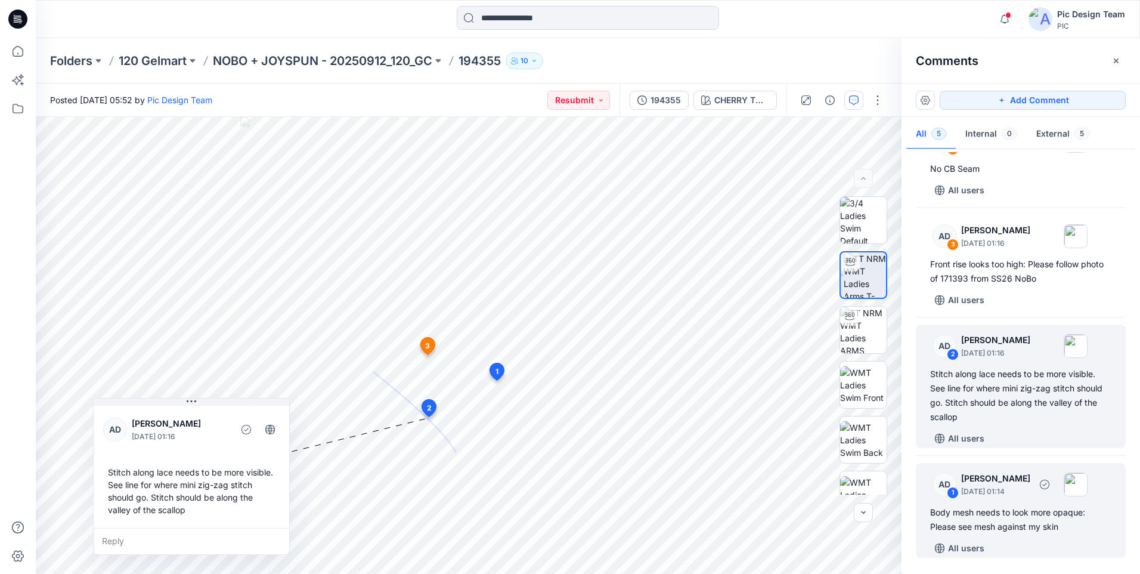
click at [979, 515] on div "Body mesh needs to look more opaque: Please see mesh against my skin" at bounding box center [1020, 519] width 181 height 29
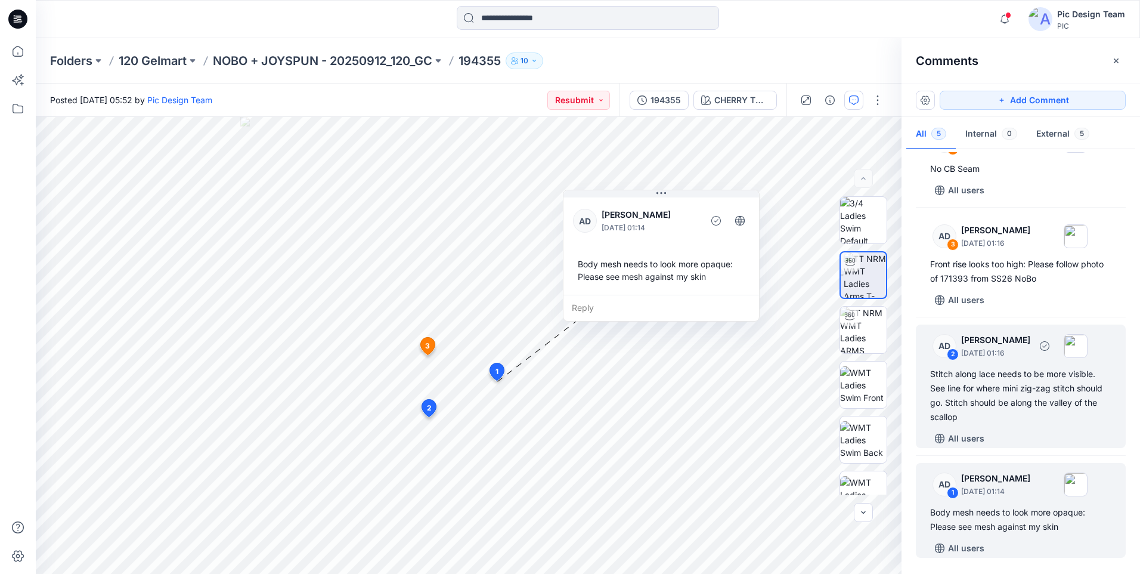
click at [963, 398] on div "Stitch along lace needs to be more visible. See line for where mini zig-zag sti…" at bounding box center [1020, 395] width 181 height 57
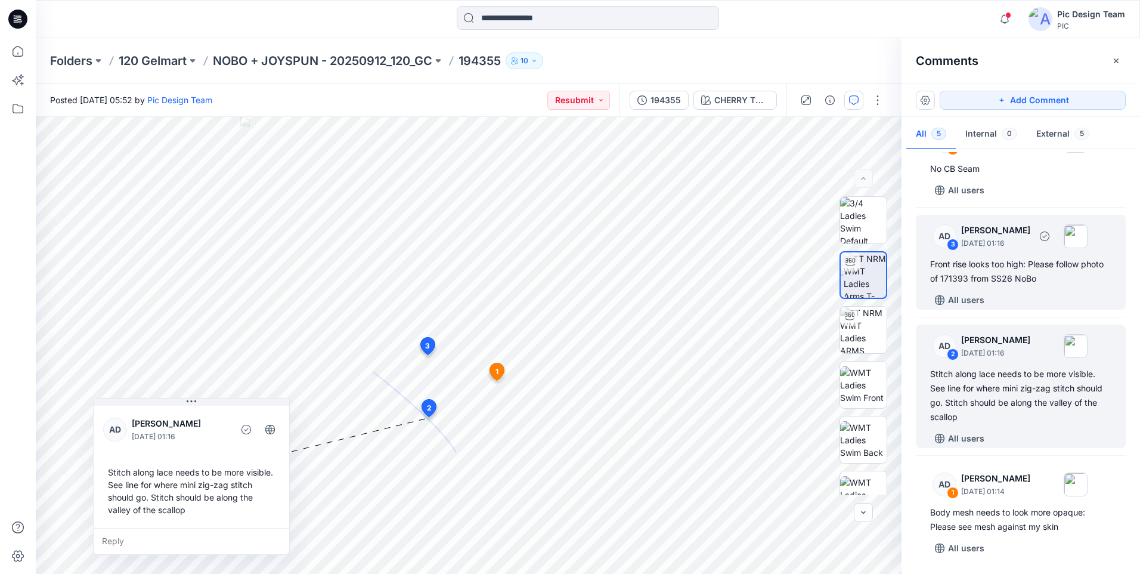
click at [956, 281] on div "Front rise looks too high: Please follow photo of 171393 from SS26 NoBo" at bounding box center [1020, 271] width 181 height 29
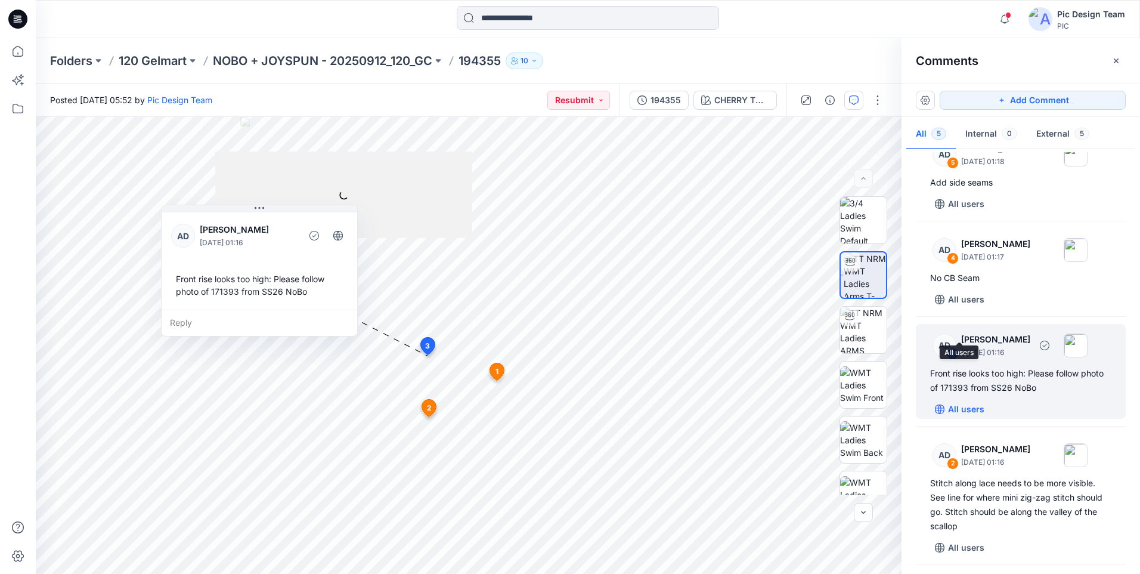
scroll to position [16, 0]
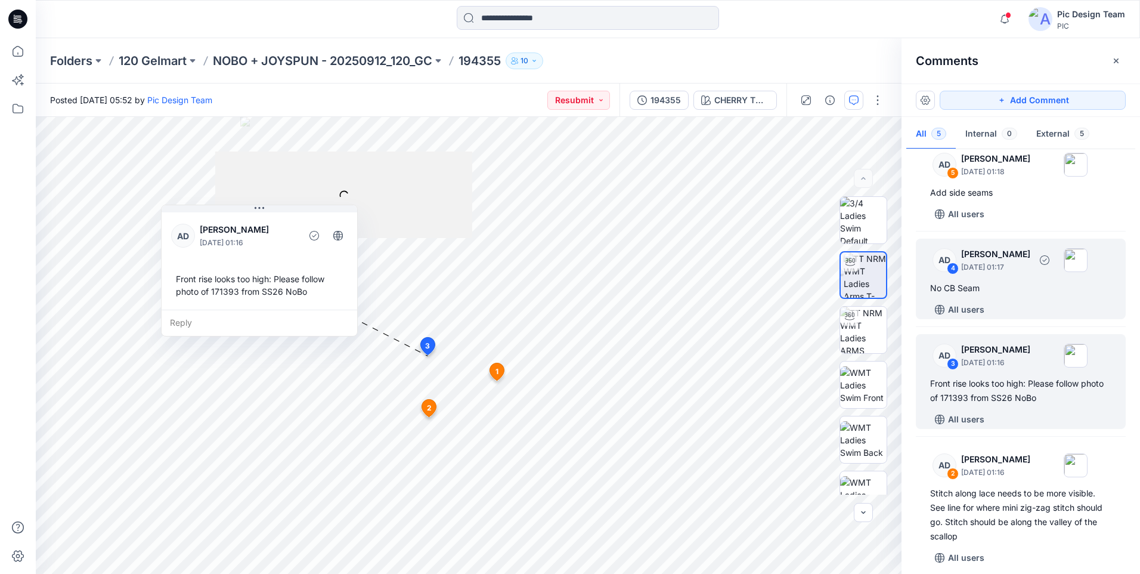
click at [960, 279] on div "AD 4 [PERSON_NAME] [DATE] 01:17 No CB Seam All users" at bounding box center [1021, 279] width 210 height 80
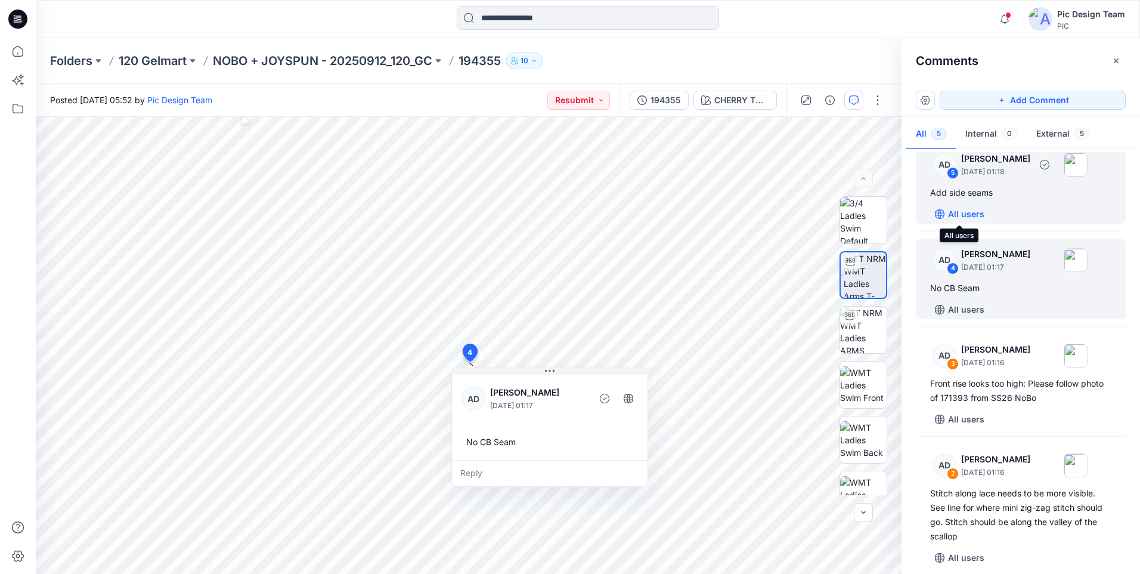
click at [941, 212] on icon "button" at bounding box center [939, 214] width 3 height 10
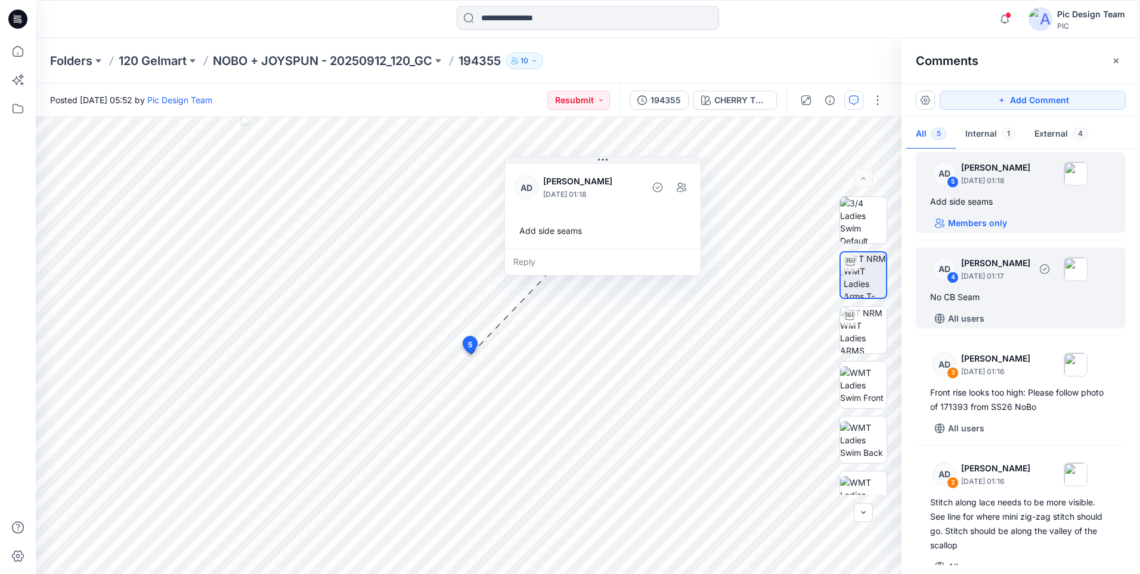
click at [971, 284] on div "AD 4 [PERSON_NAME] [DATE] 01:17" at bounding box center [1005, 268] width 165 height 33
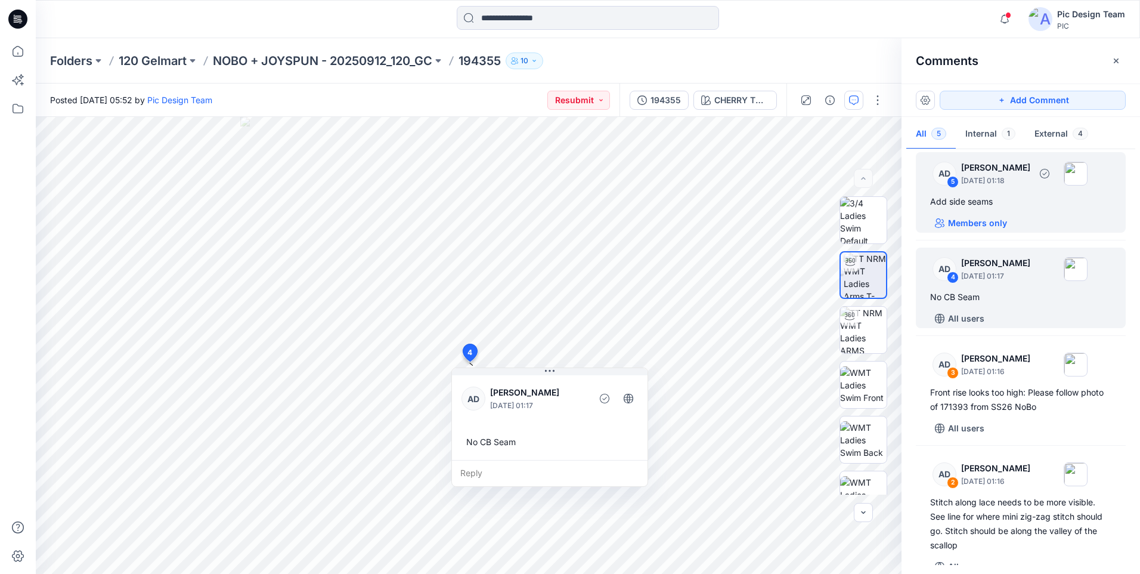
click at [955, 184] on div "5" at bounding box center [953, 182] width 12 height 12
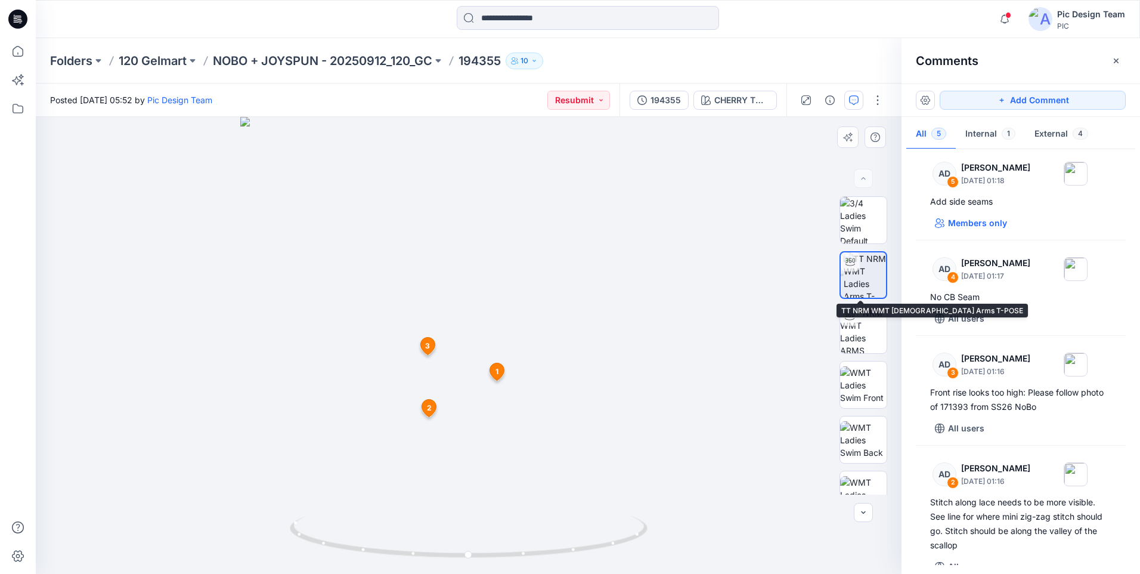
click at [865, 284] on img at bounding box center [865, 274] width 42 height 45
click at [867, 358] on div "BW" at bounding box center [864, 345] width 48 height 298
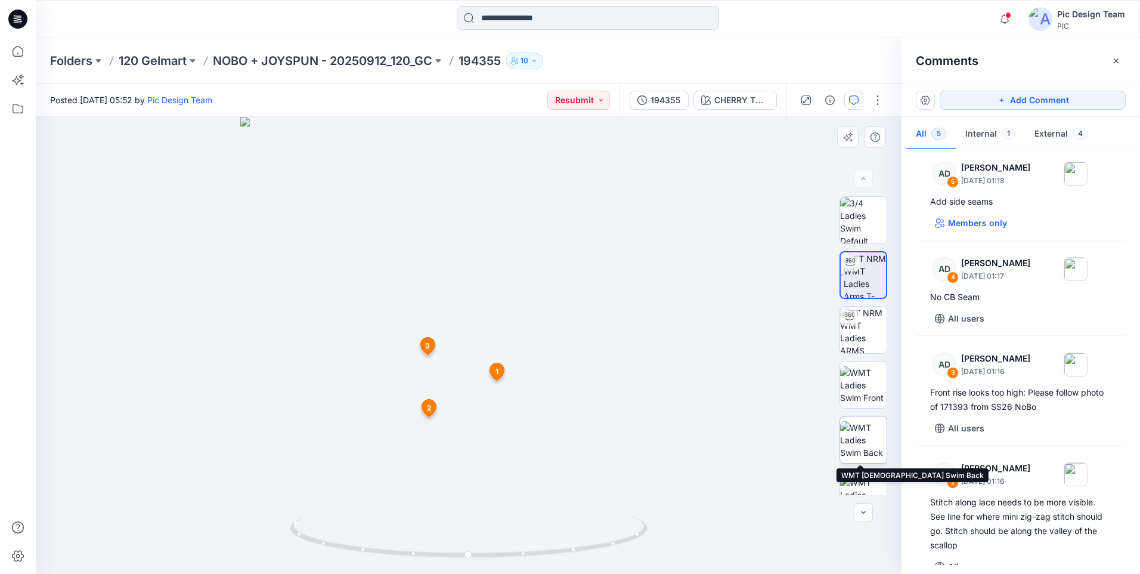
click at [865, 443] on img at bounding box center [863, 440] width 47 height 38
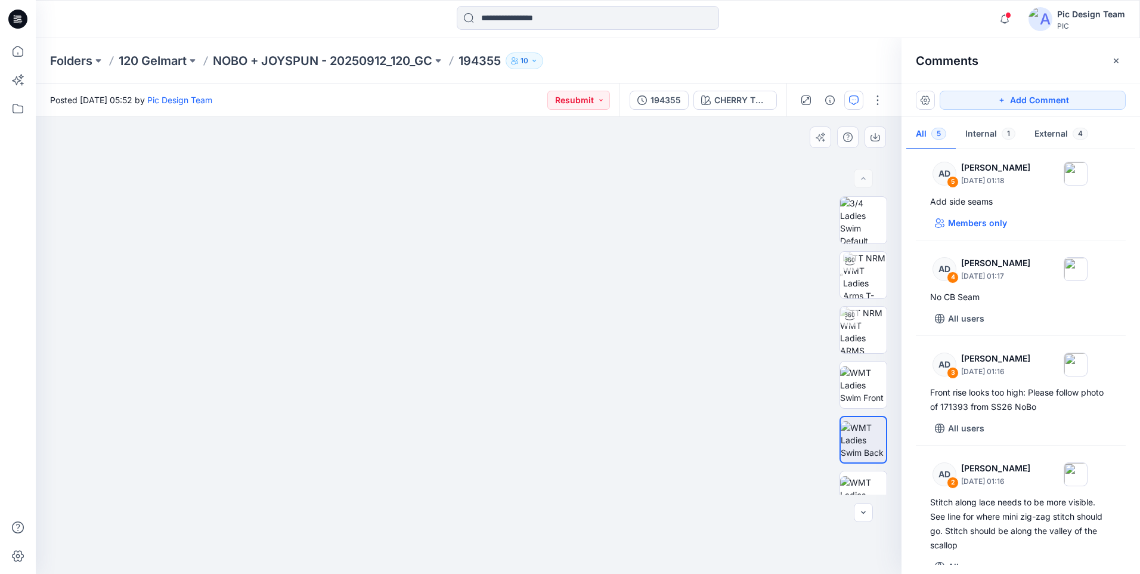
drag, startPoint x: 461, startPoint y: 507, endPoint x: 498, endPoint y: 282, distance: 227.8
click at [498, 282] on img at bounding box center [468, 215] width 717 height 717
drag, startPoint x: 396, startPoint y: 382, endPoint x: 516, endPoint y: 401, distance: 122.0
click at [968, 213] on button "Members only" at bounding box center [971, 222] width 82 height 19
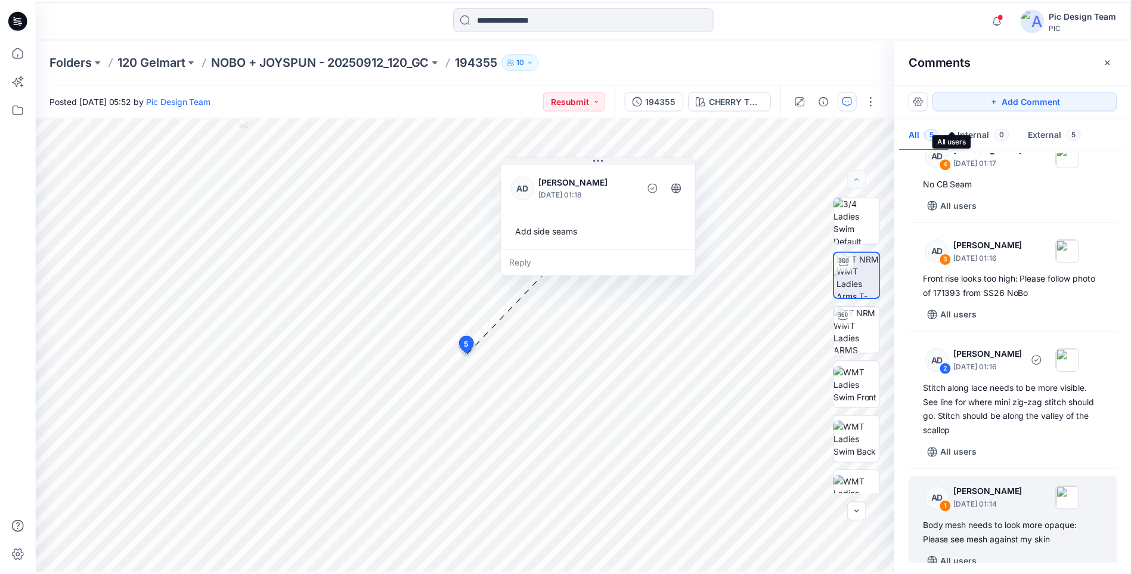
scroll to position [135, 0]
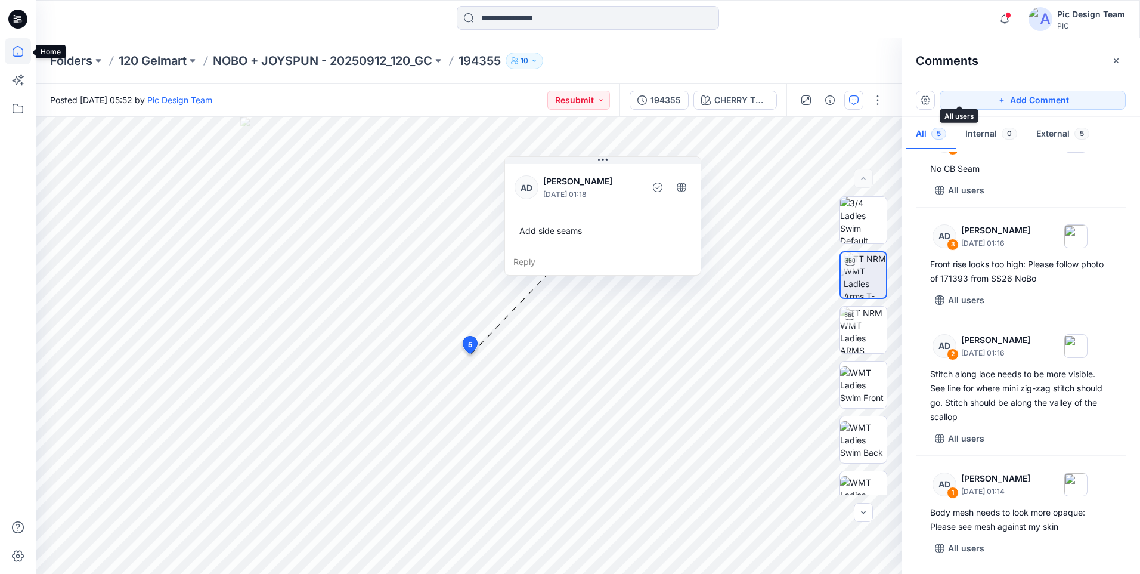
click at [19, 51] on icon at bounding box center [18, 51] width 26 height 26
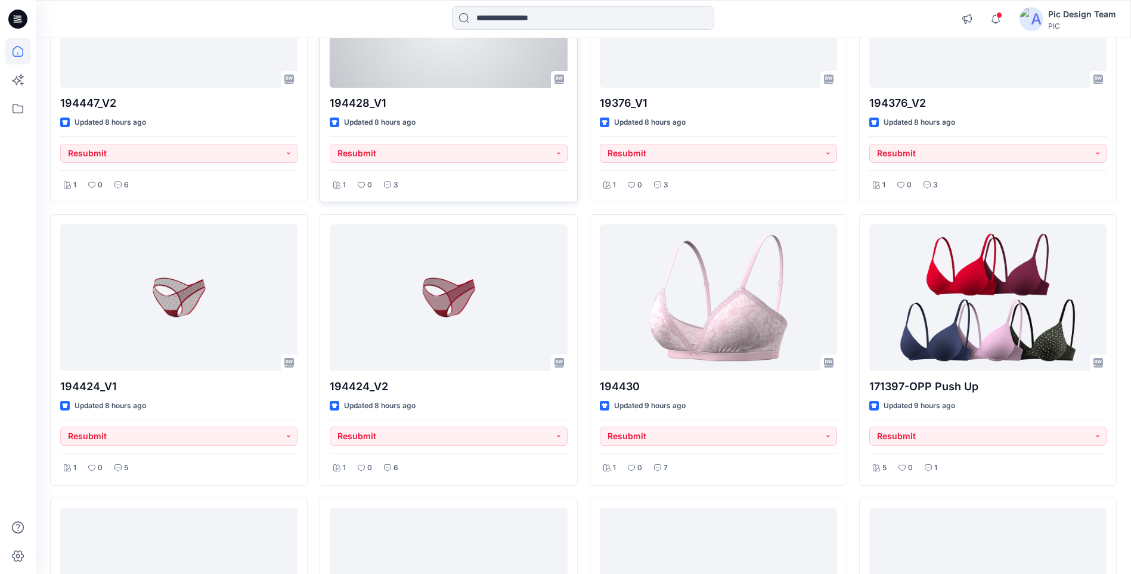
scroll to position [846, 0]
